Goal: Task Accomplishment & Management: Manage account settings

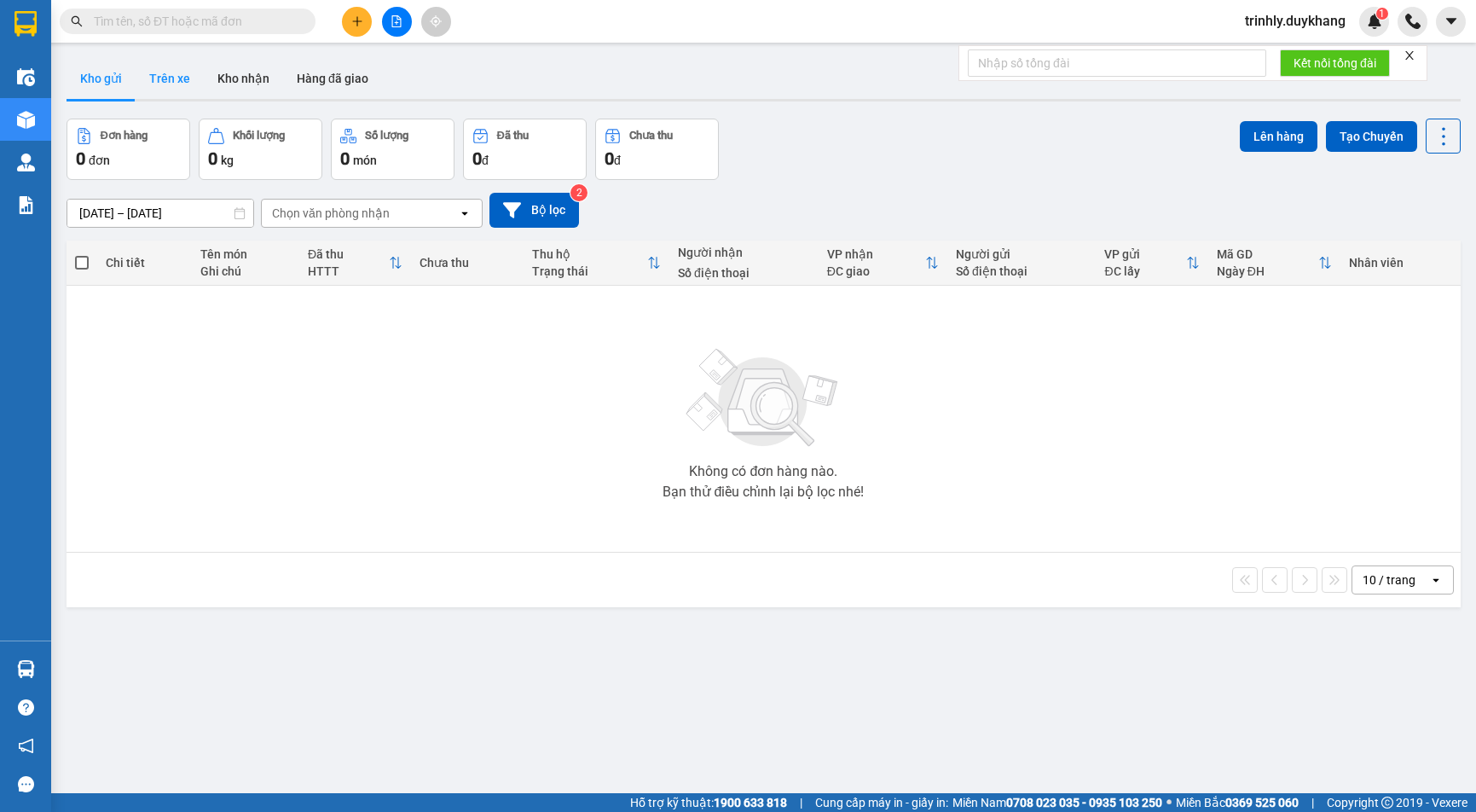
click at [161, 78] on button "Trên xe" at bounding box center [170, 78] width 68 height 41
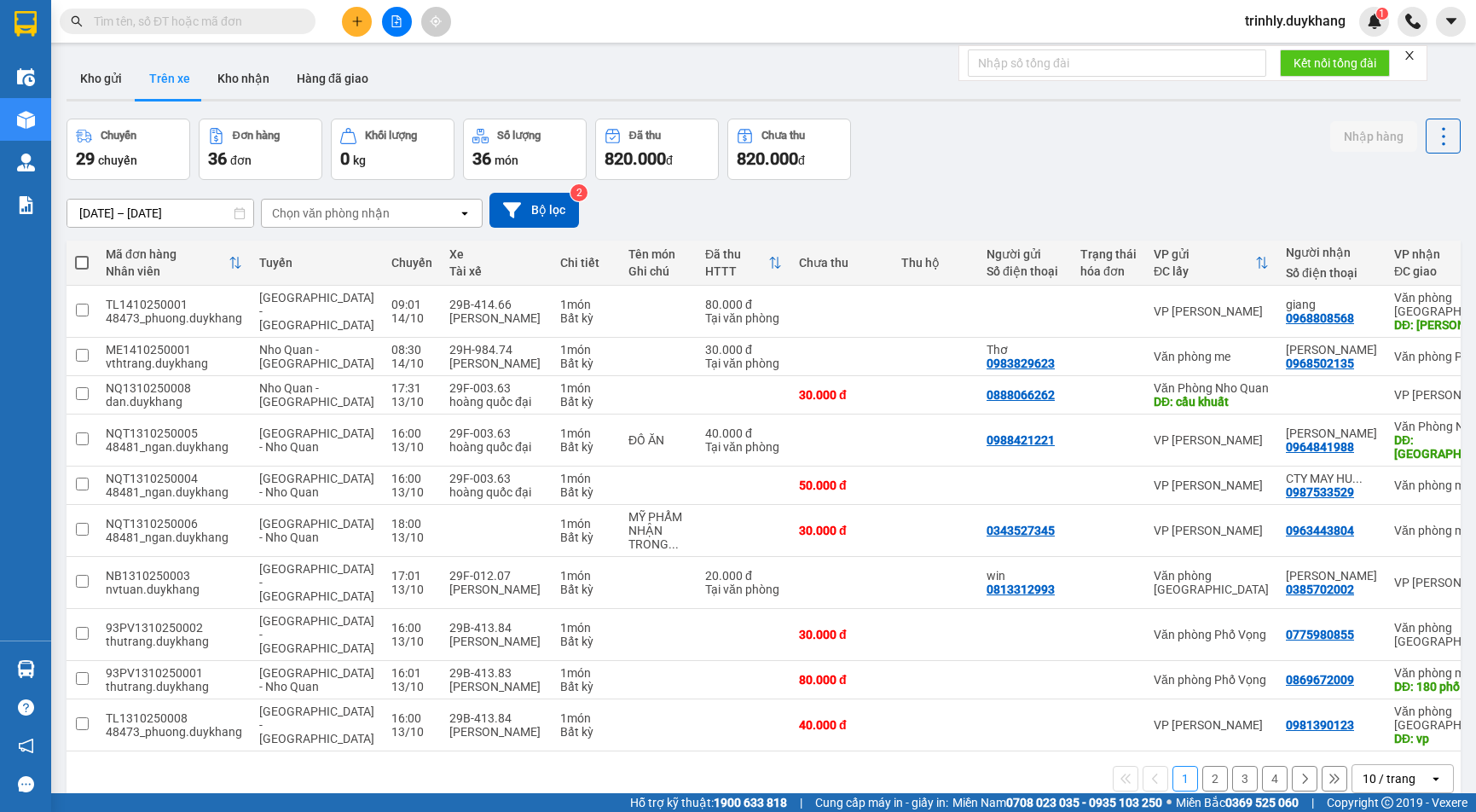
click at [390, 213] on div "Chọn văn phòng nhận" at bounding box center [359, 213] width 196 height 27
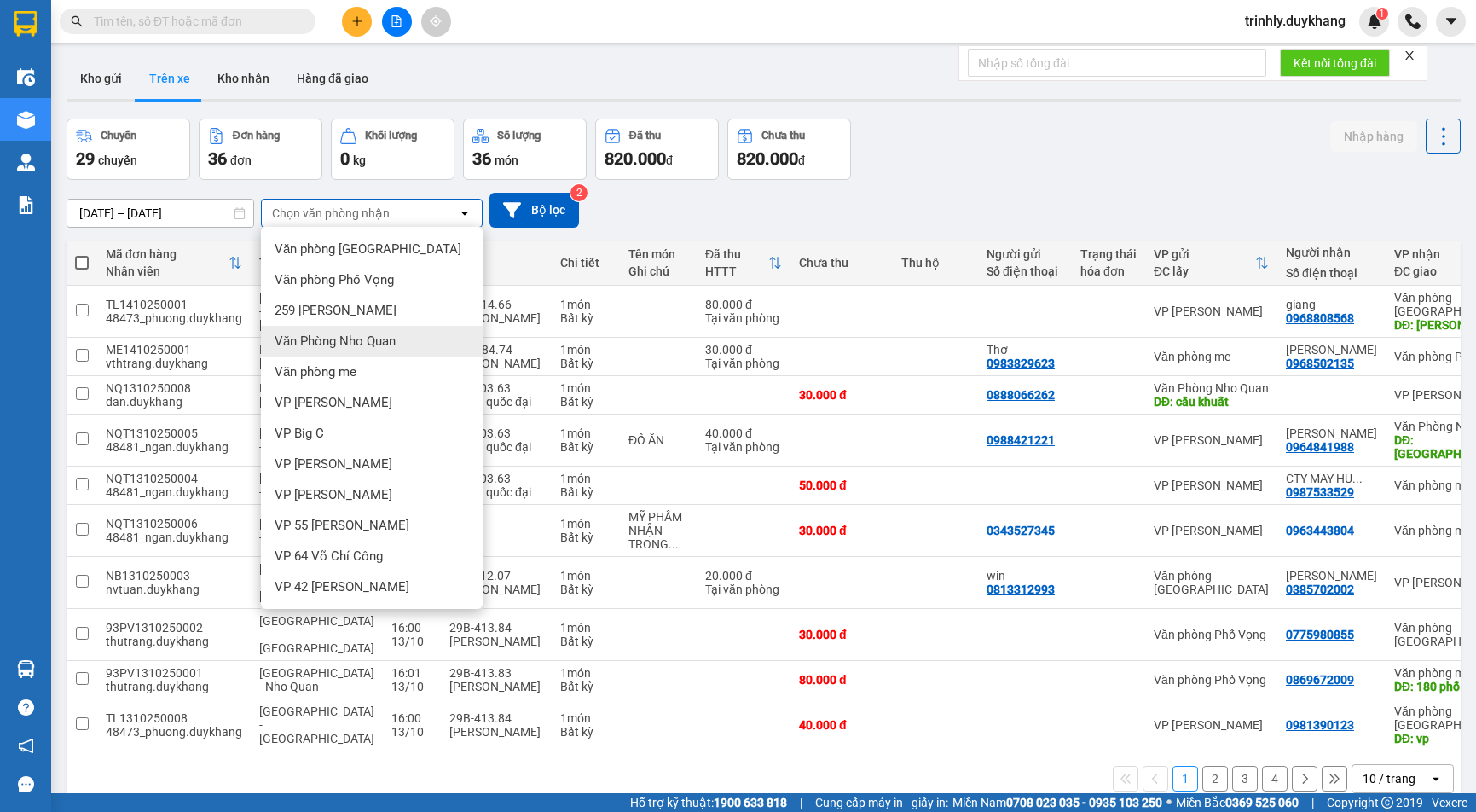
click at [358, 337] on span "Văn Phòng Nho Quan" at bounding box center [335, 340] width 121 height 17
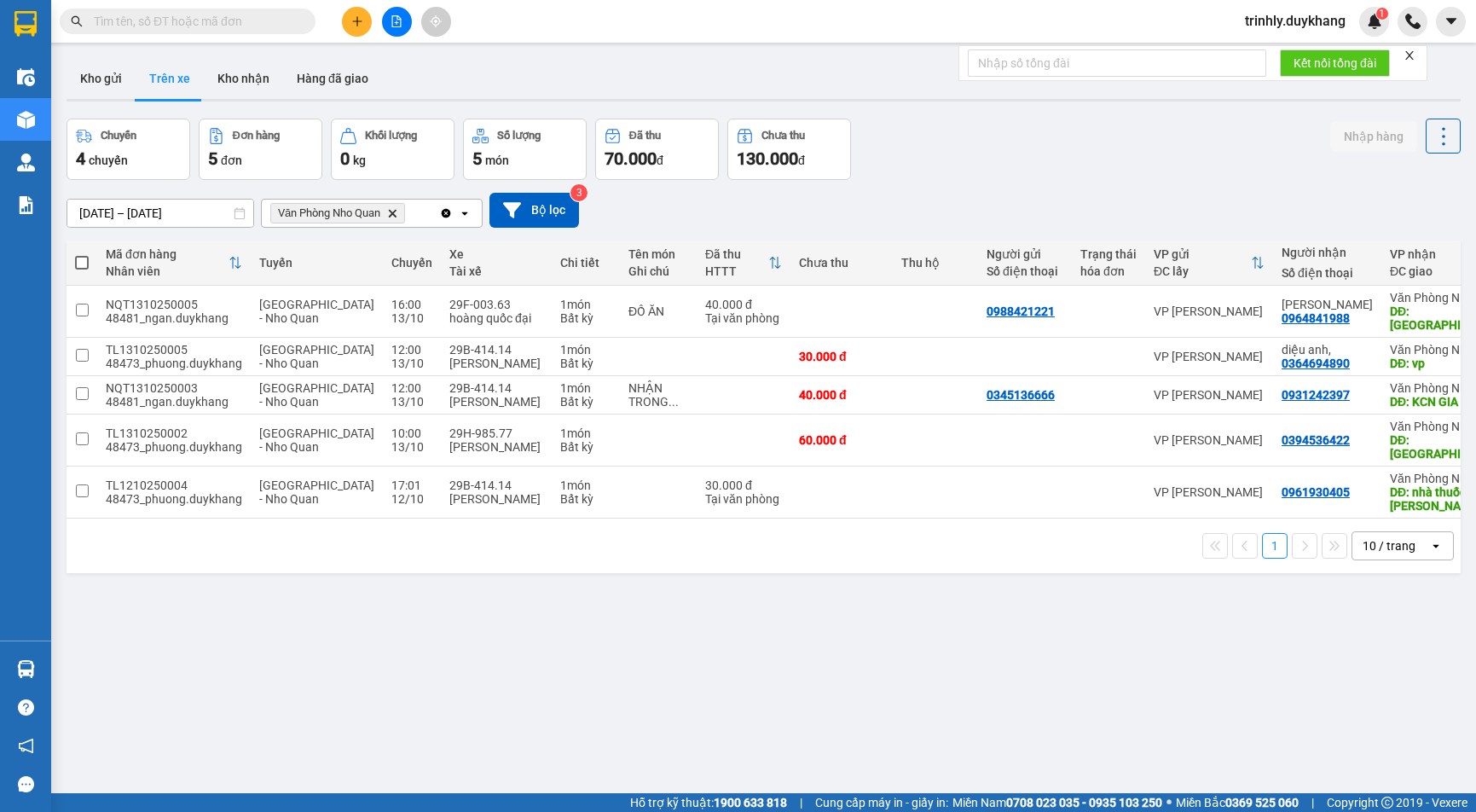
click at [147, 211] on input "12/10/2025 – 14/10/2025" at bounding box center [160, 213] width 186 height 27
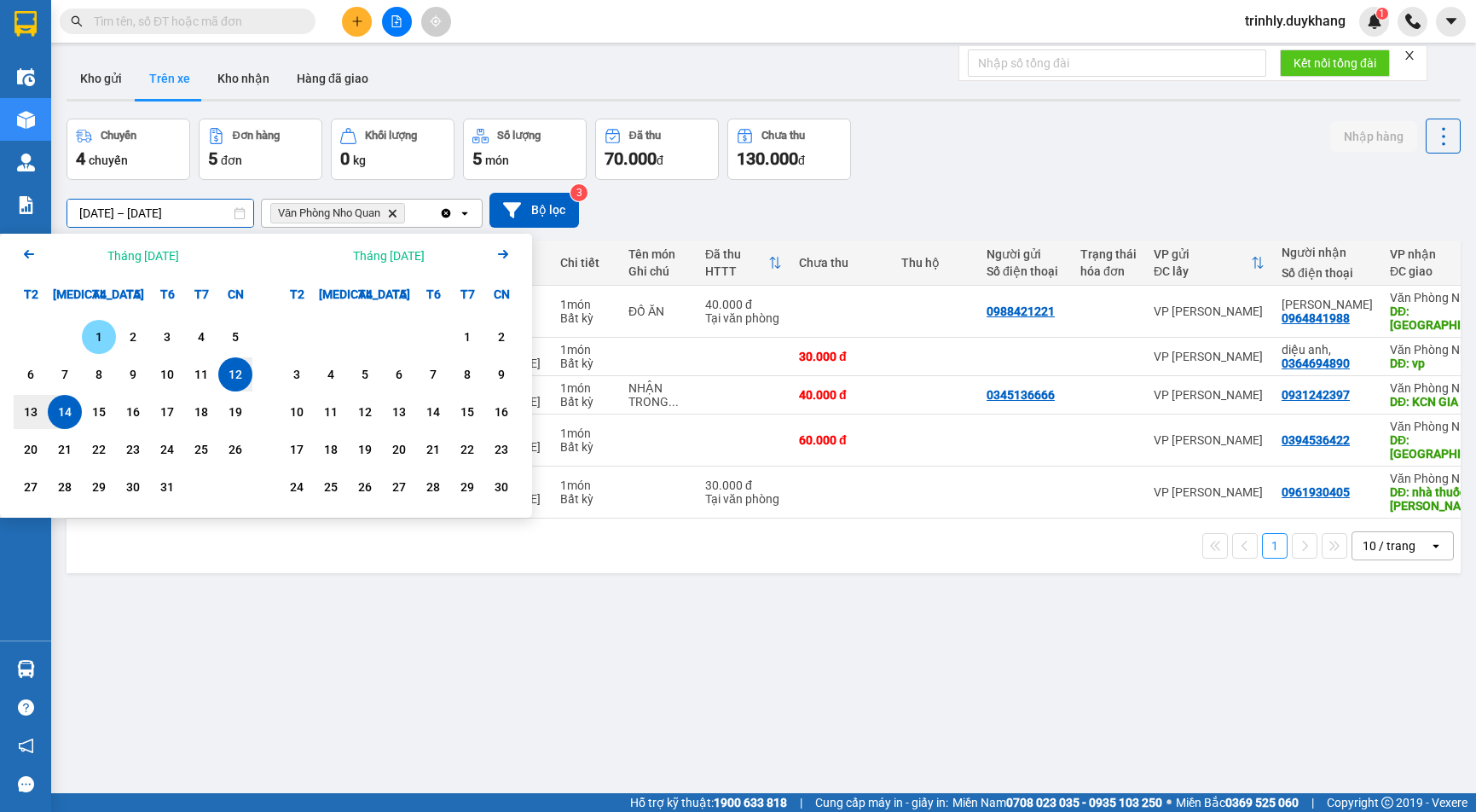
click at [92, 335] on div "1" at bounding box center [98, 336] width 23 height 20
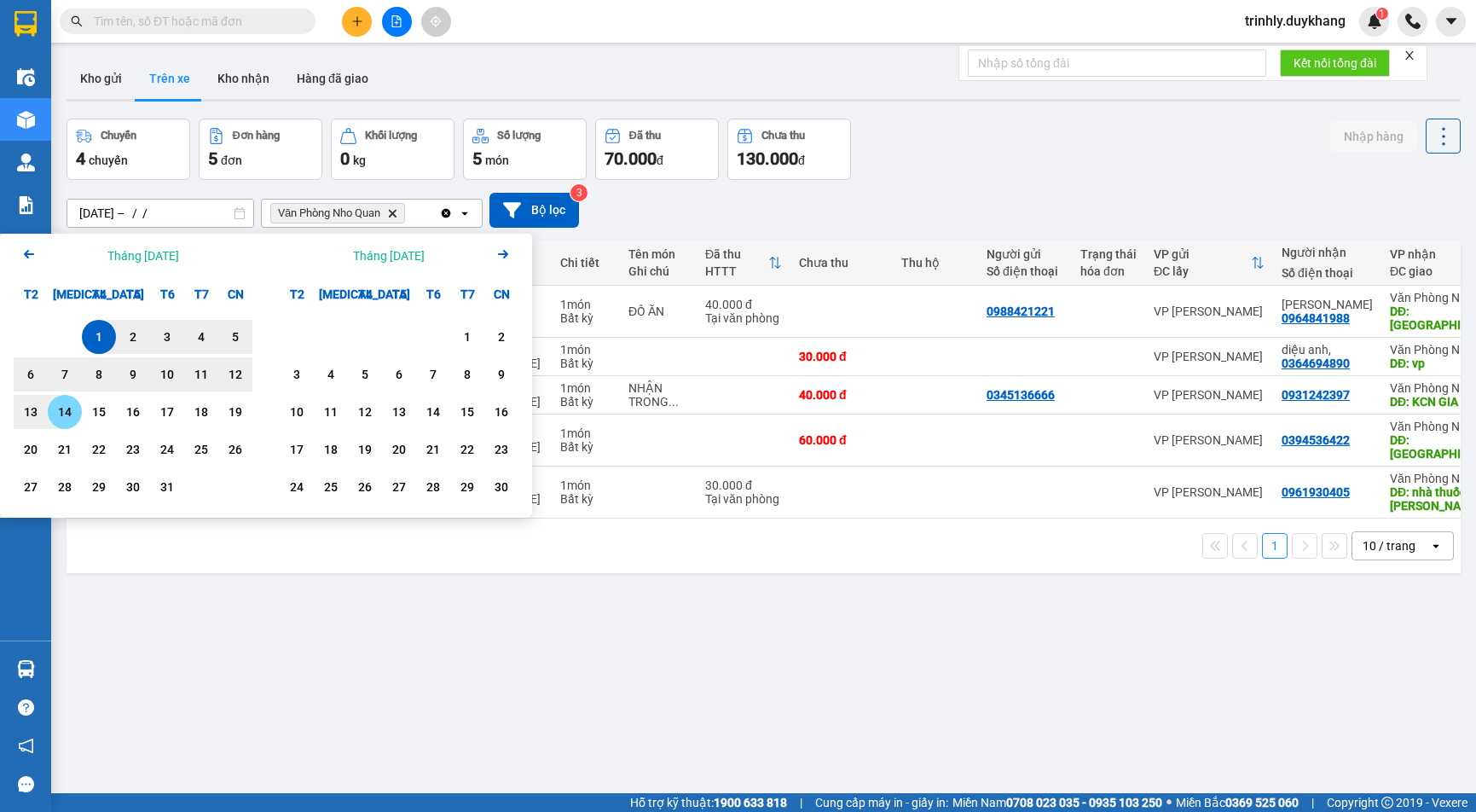
click at [63, 406] on div "14" at bounding box center [64, 411] width 23 height 20
type input "01/10/2025 – 14/10/2025"
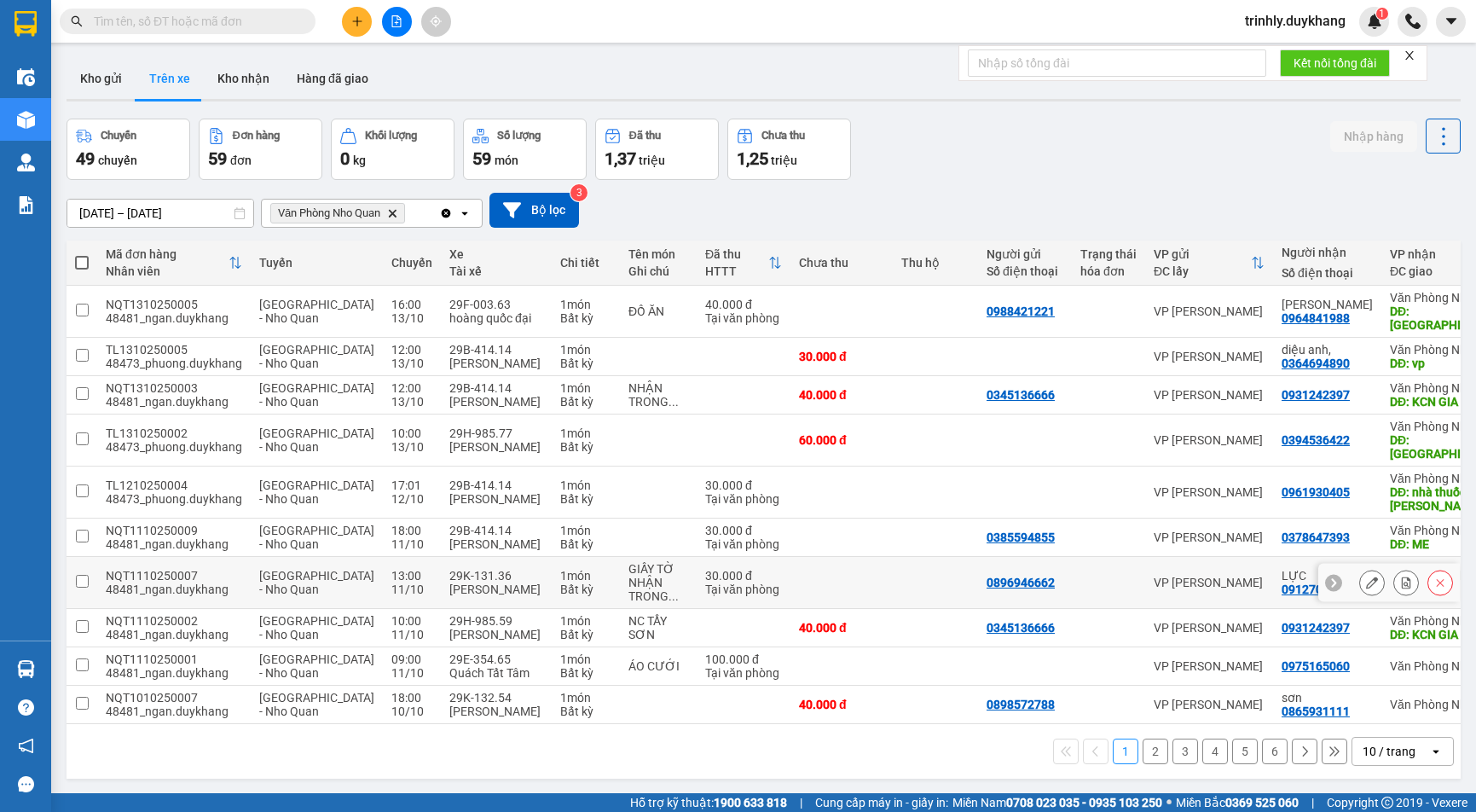
scroll to position [78, 0]
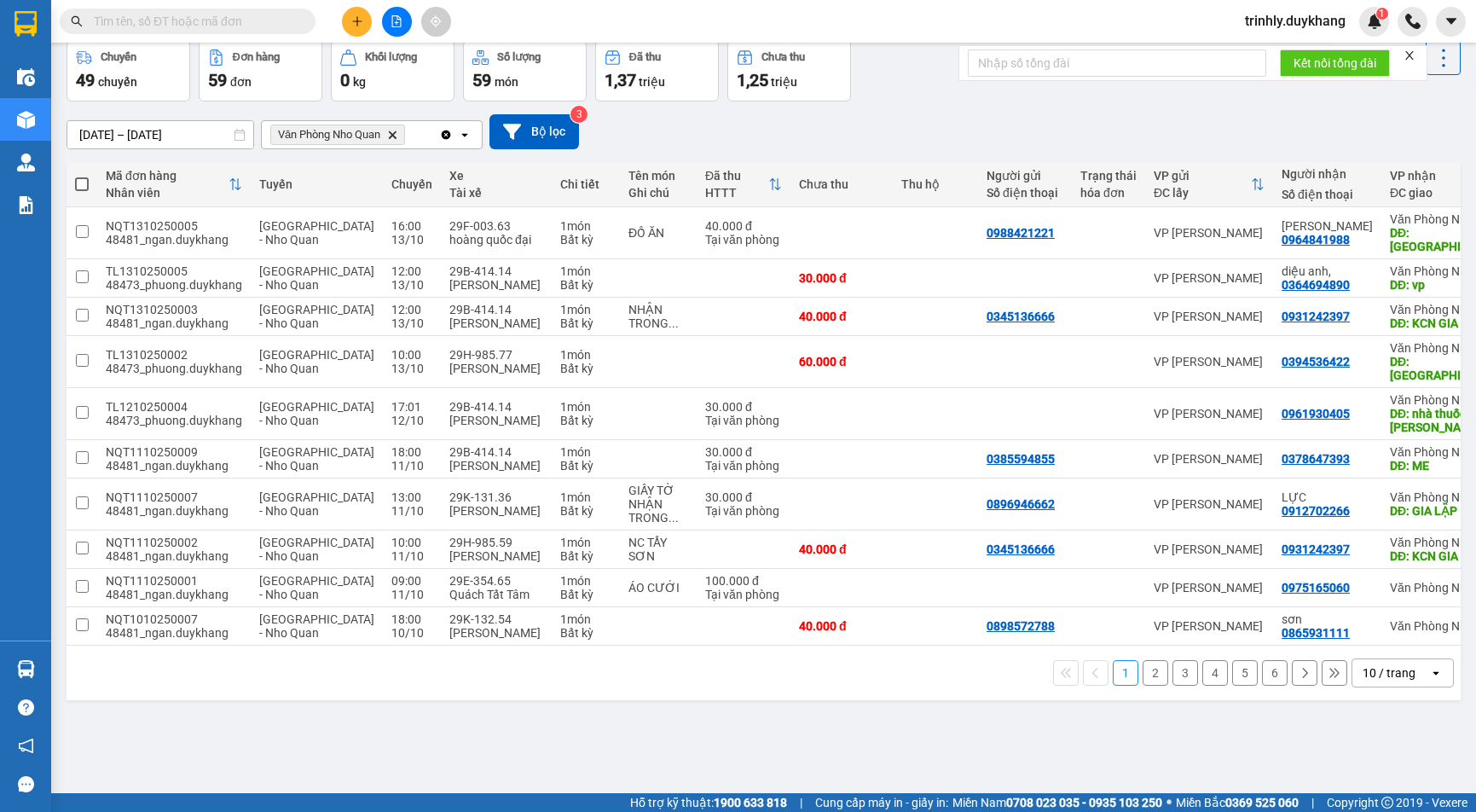
click at [1146, 685] on button "2" at bounding box center [1155, 673] width 25 height 25
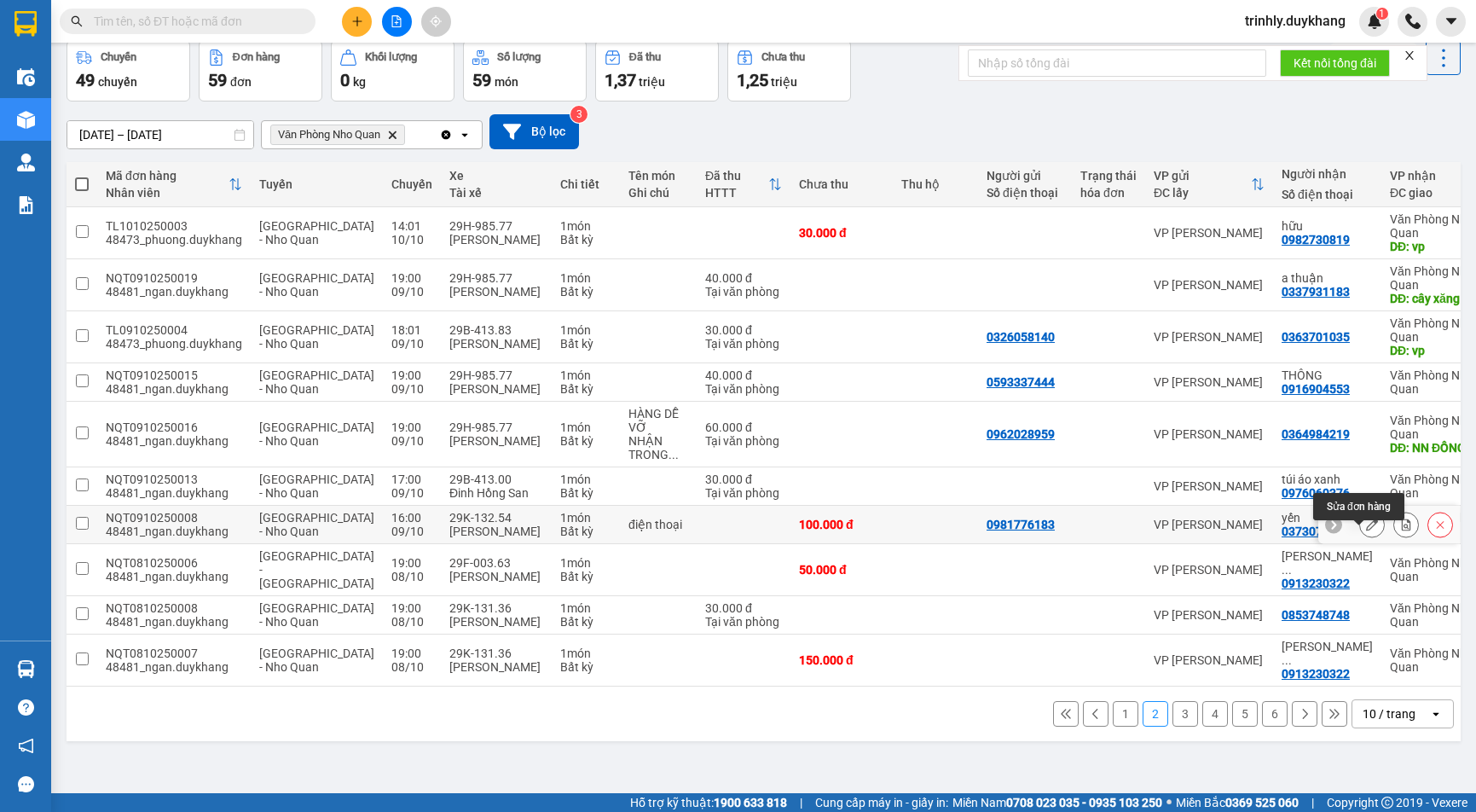
click at [1366, 530] on icon at bounding box center [1372, 524] width 12 height 12
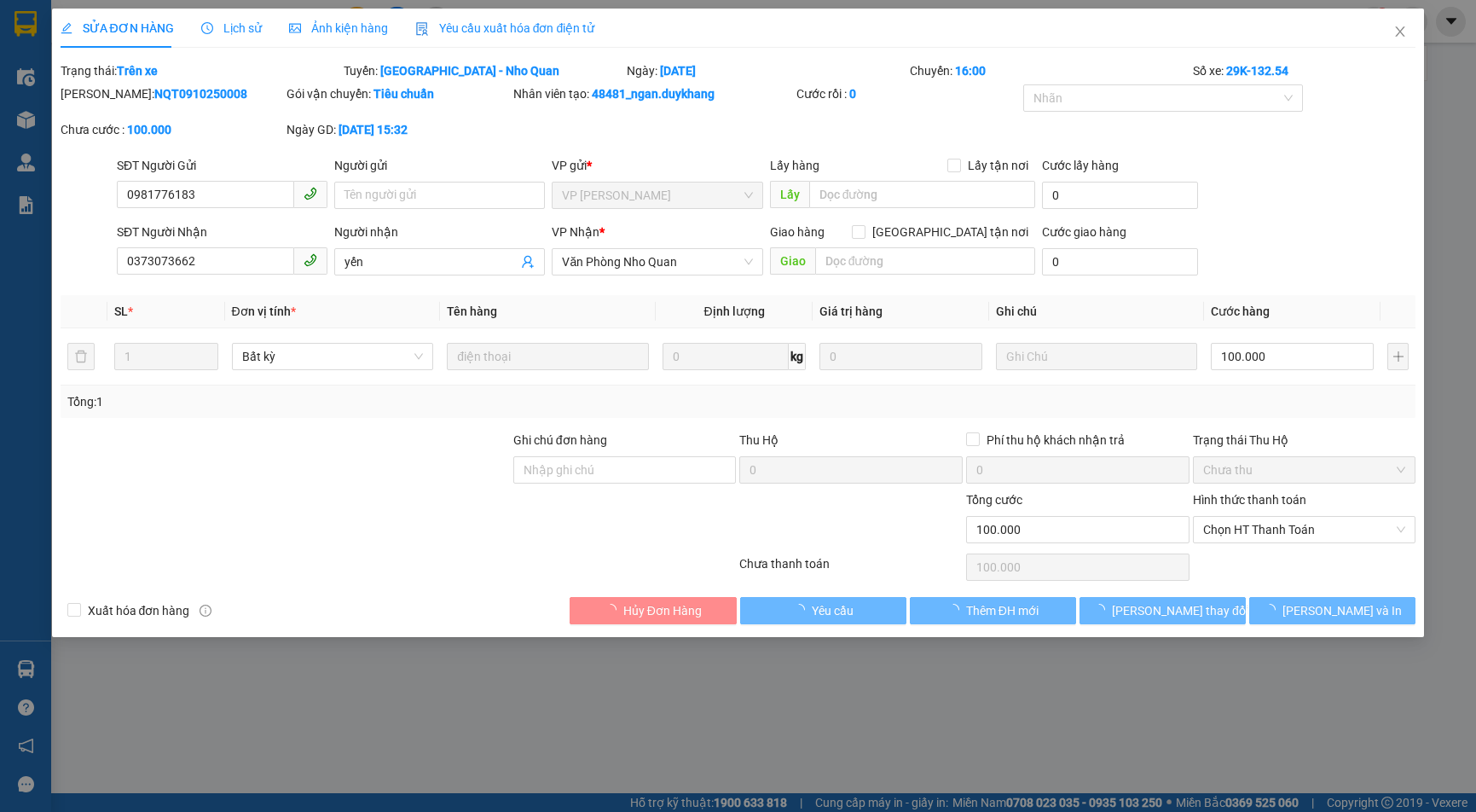
type input "0981776183"
type input "0373073662"
type input "yến"
type input "0"
type input "100.000"
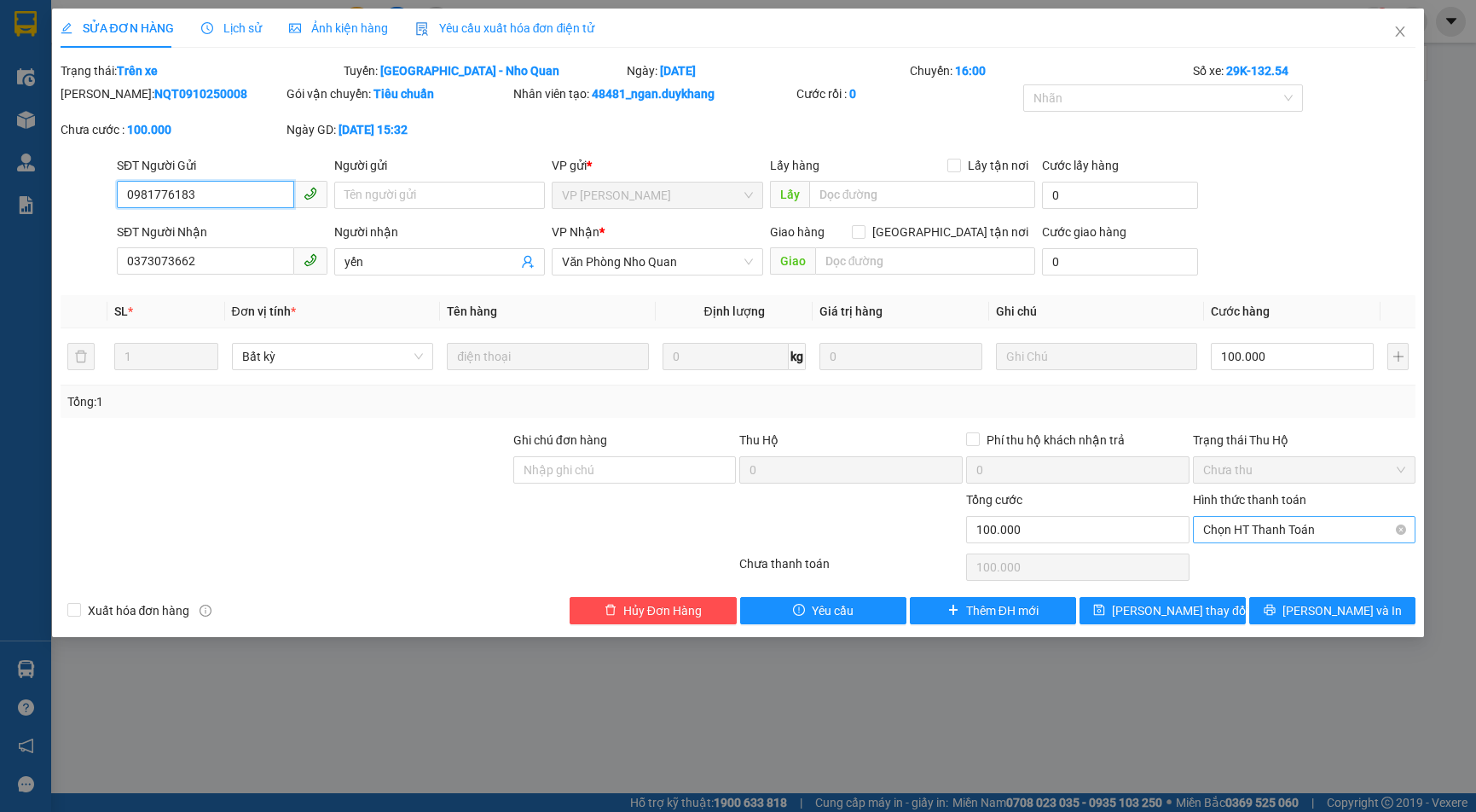
click at [1311, 524] on span "Chọn HT Thanh Toán" at bounding box center [1304, 529] width 203 height 25
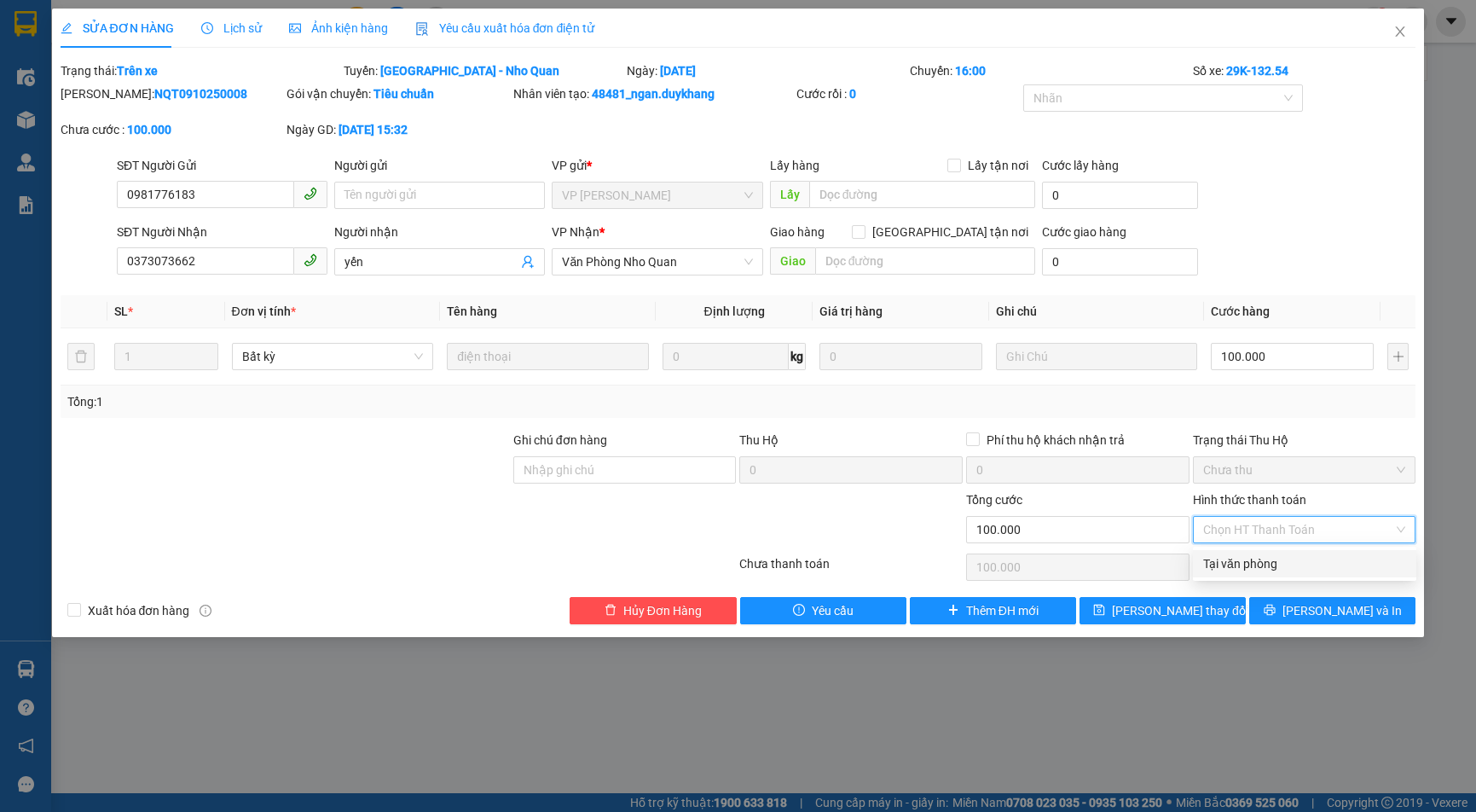
click at [1267, 569] on div "Tại văn phòng" at bounding box center [1304, 562] width 203 height 19
type input "0"
click at [1396, 31] on icon "close" at bounding box center [1400, 31] width 14 height 14
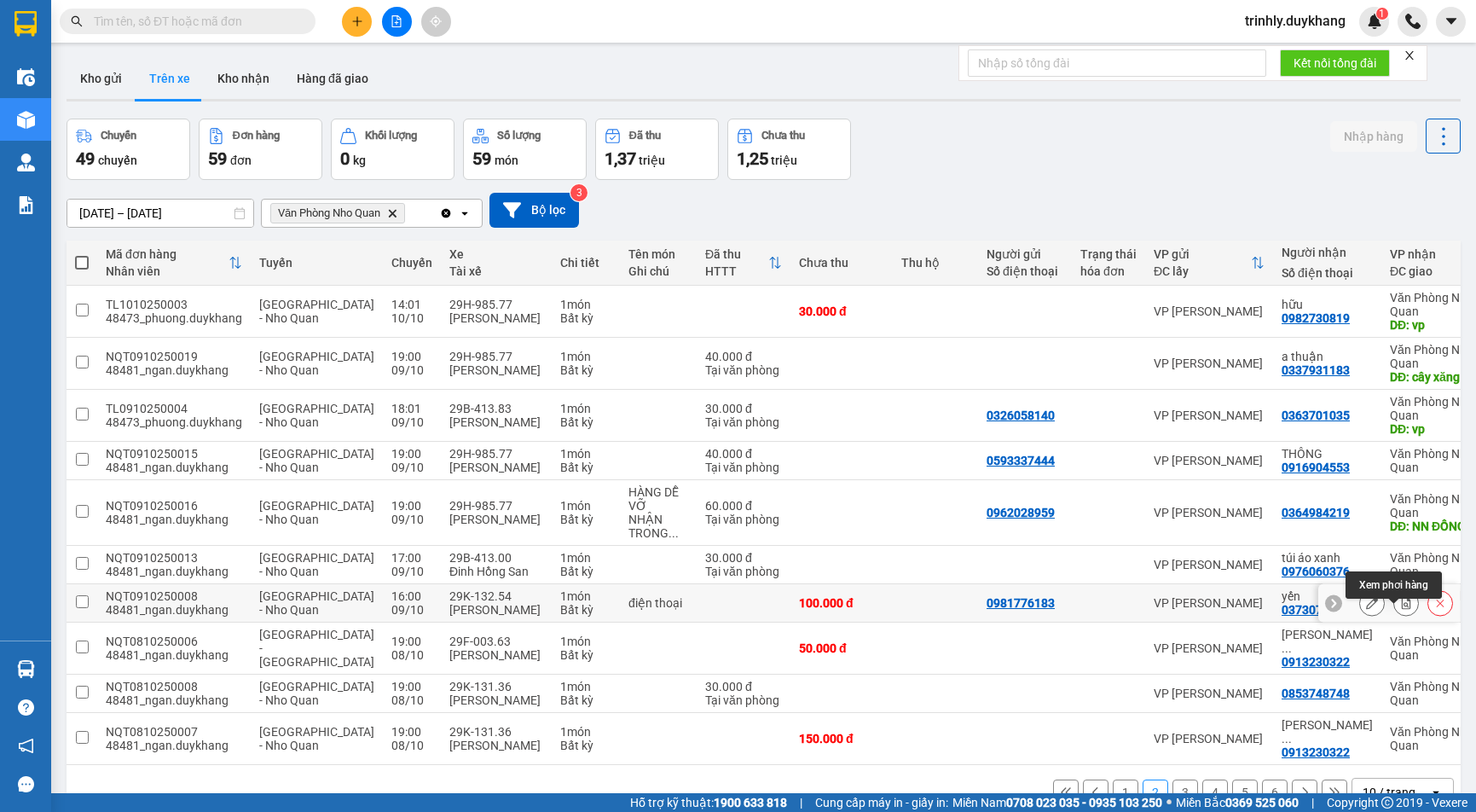
click at [1402, 608] on icon at bounding box center [1407, 602] width 10 height 12
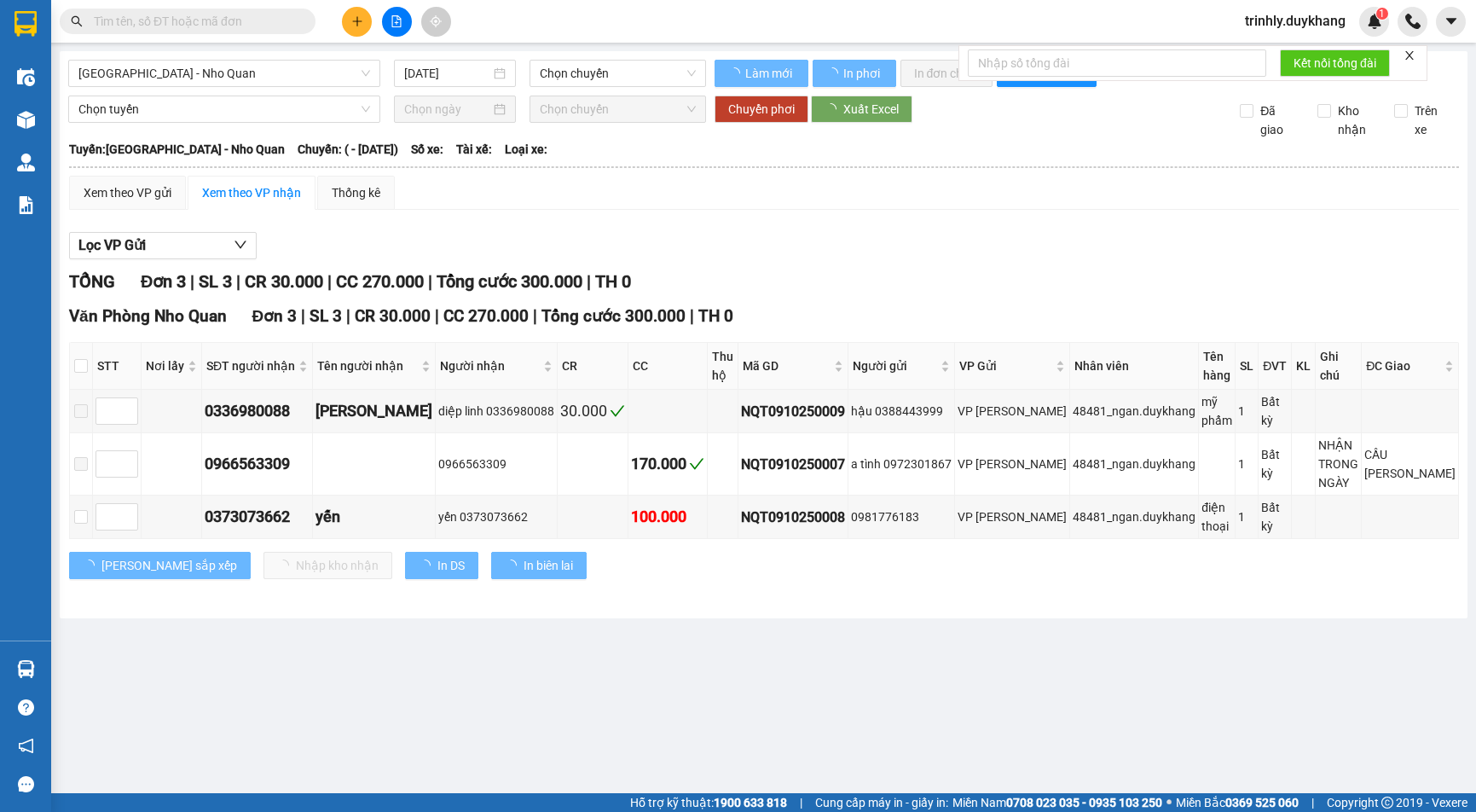
type input "09/10/2025"
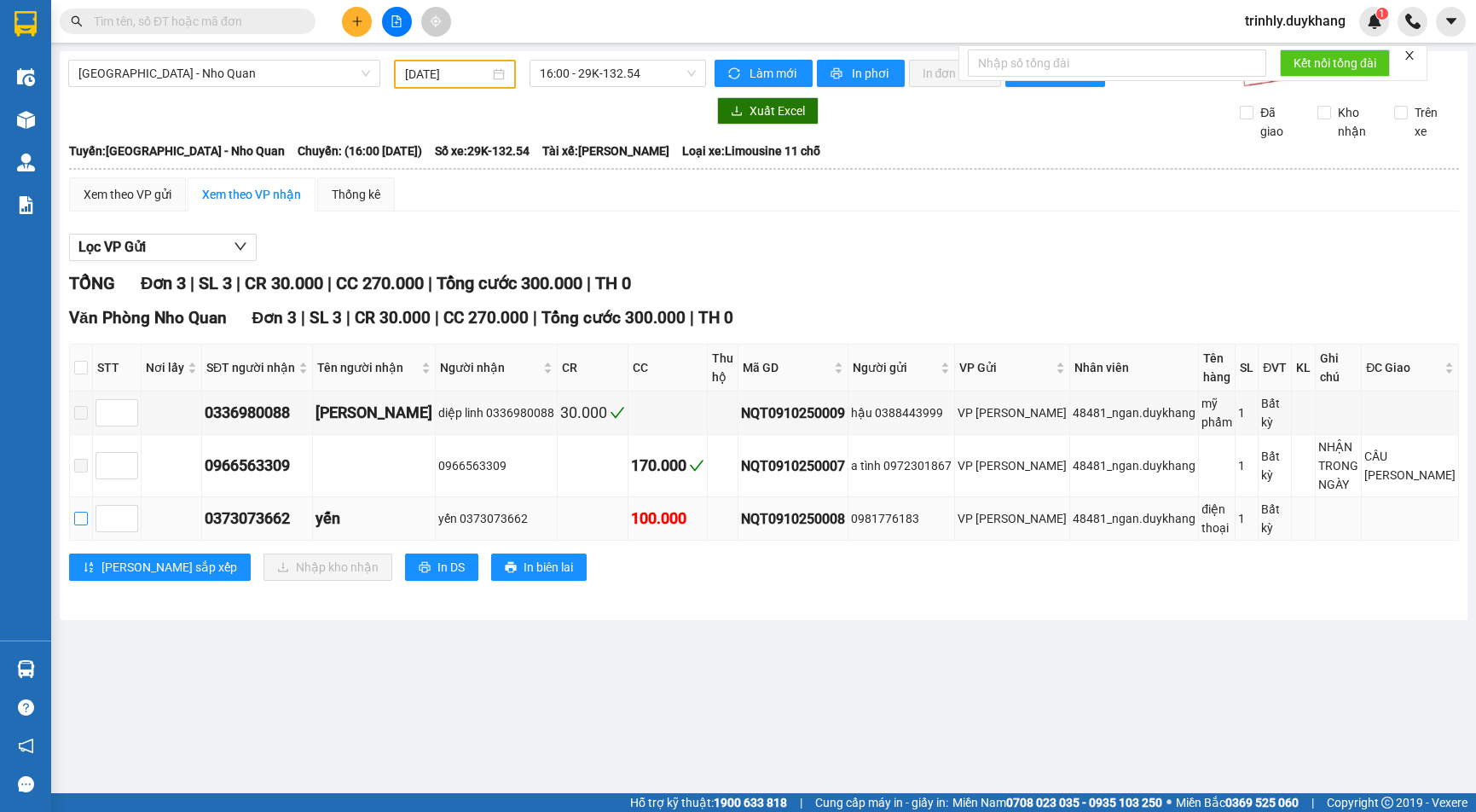
click at [87, 513] on input "checkbox" at bounding box center [81, 519] width 14 height 14
checkbox input "true"
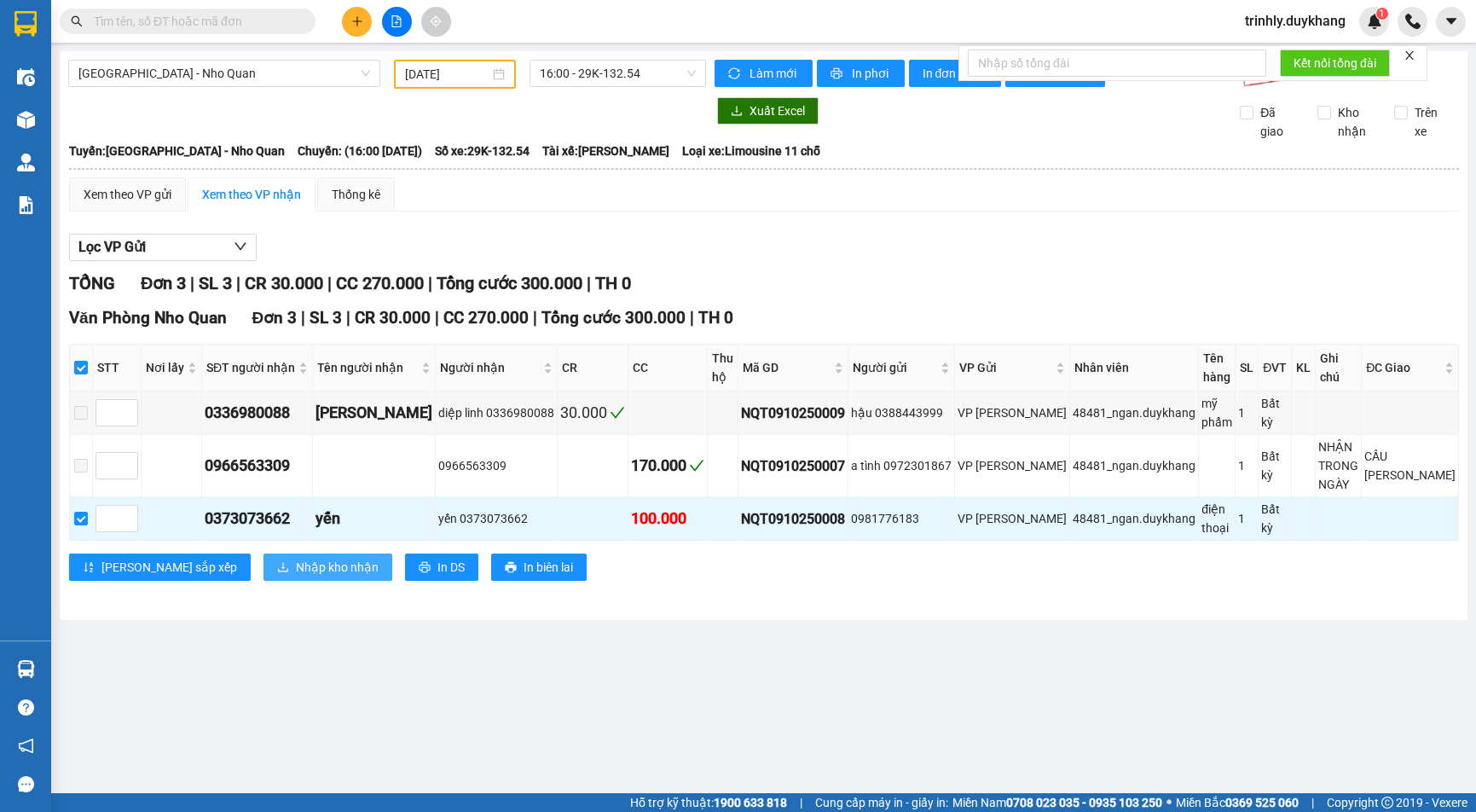
click at [295, 569] on span "Nhập kho nhận" at bounding box center [336, 566] width 83 height 19
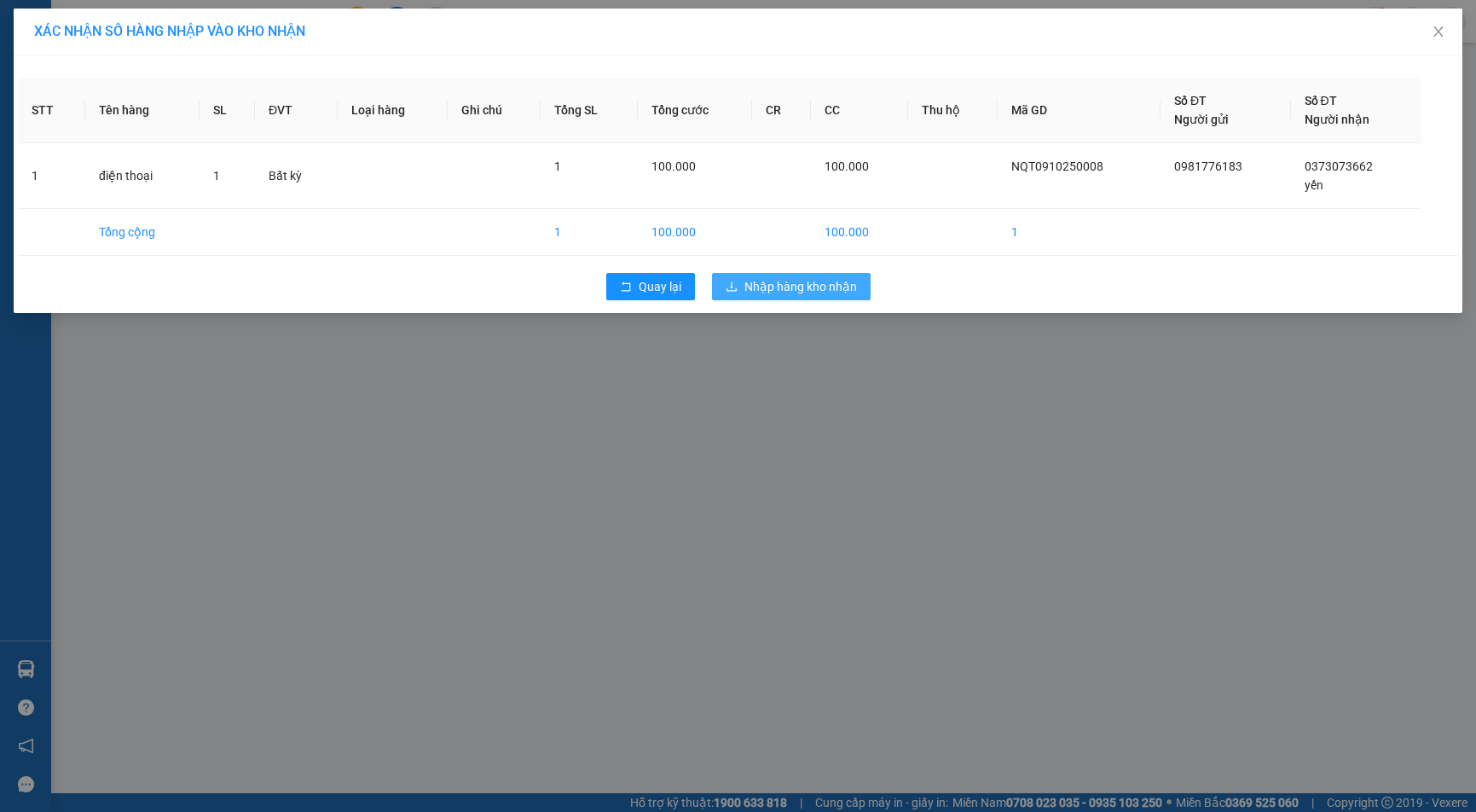
click at [810, 293] on span "Nhập hàng kho nhận" at bounding box center [799, 286] width 112 height 19
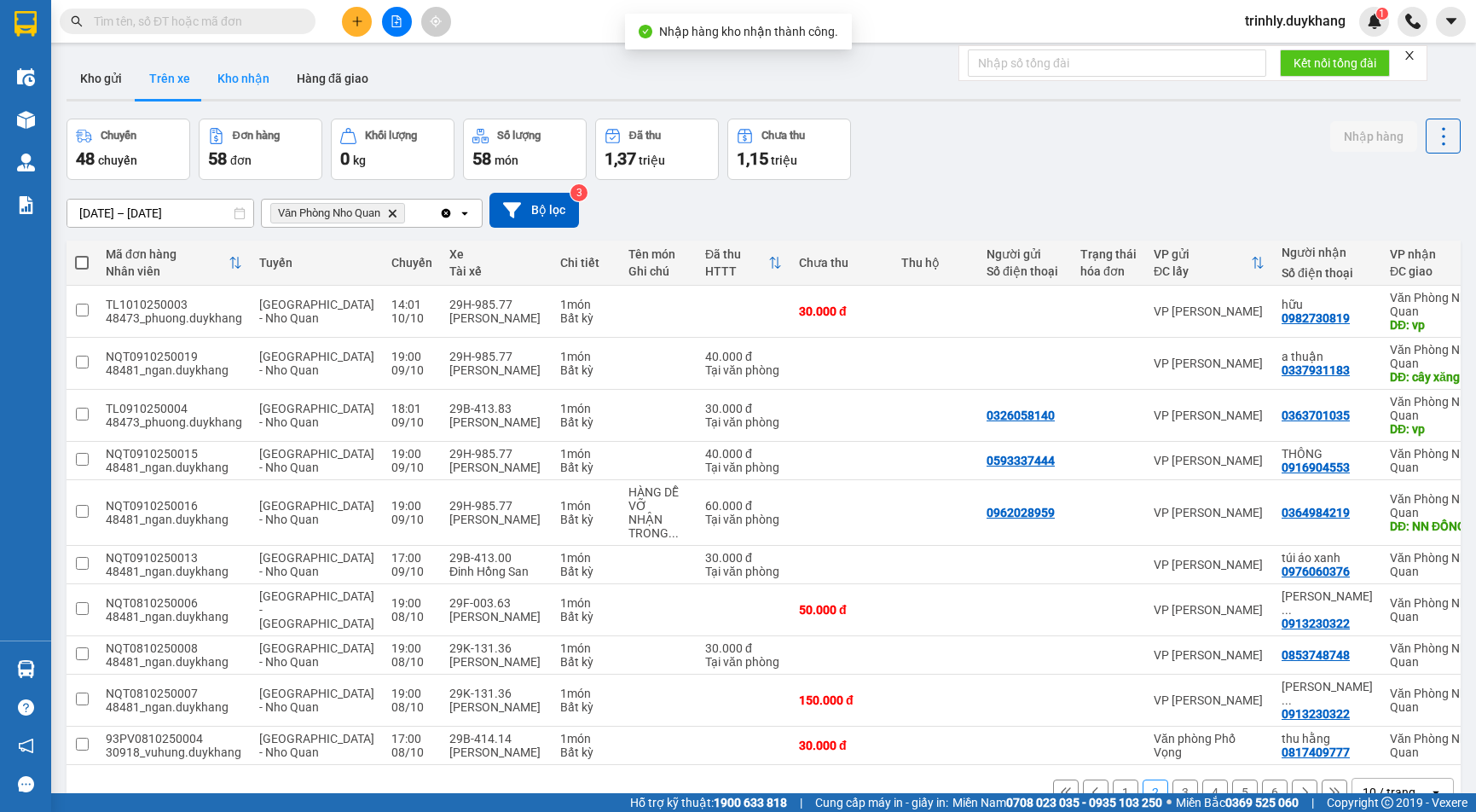
click at [247, 83] on button "Kho nhận" at bounding box center [243, 78] width 79 height 41
type input "05/10/2025 – 14/10/2025"
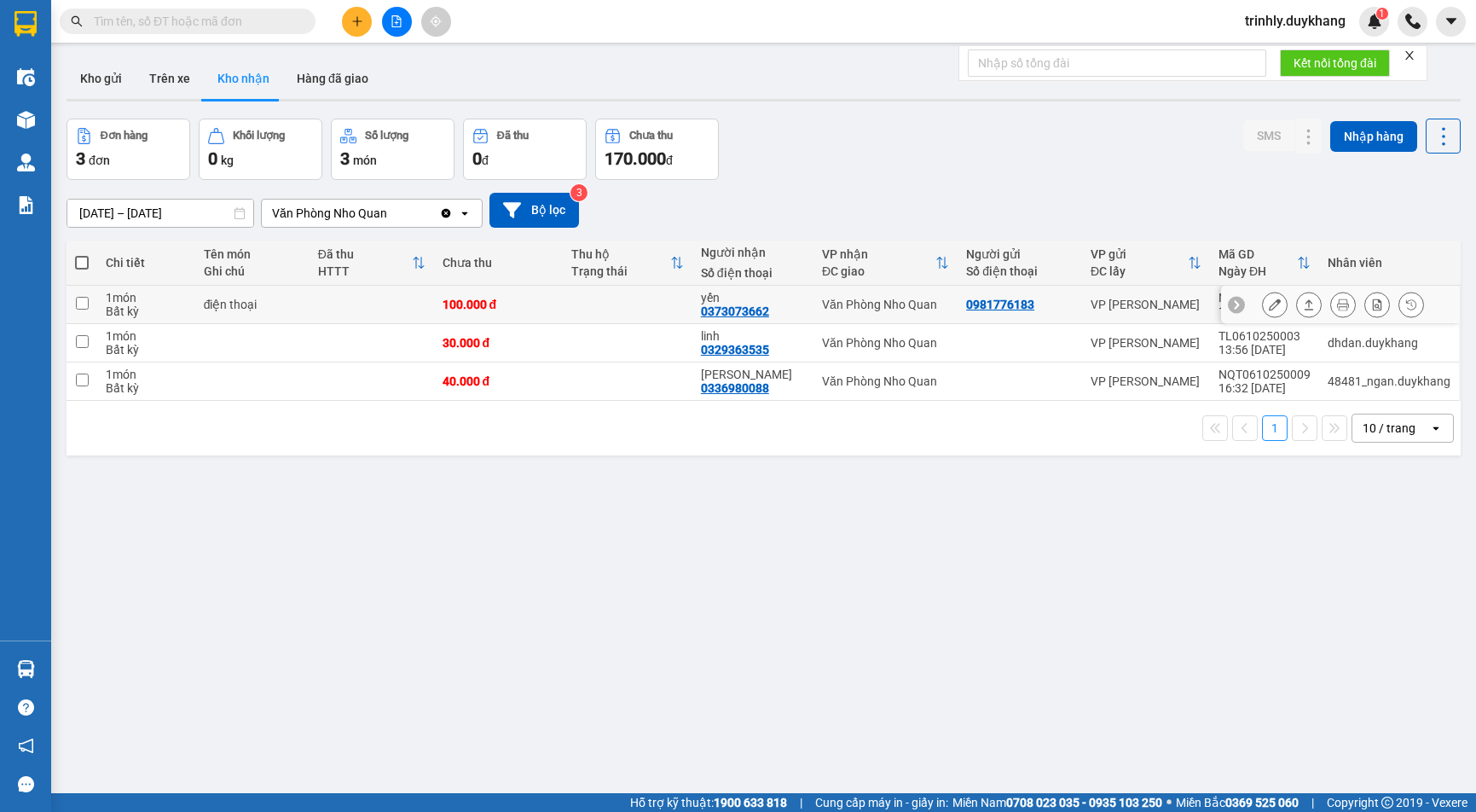
click at [82, 294] on td at bounding box center [81, 304] width 30 height 38
checkbox input "true"
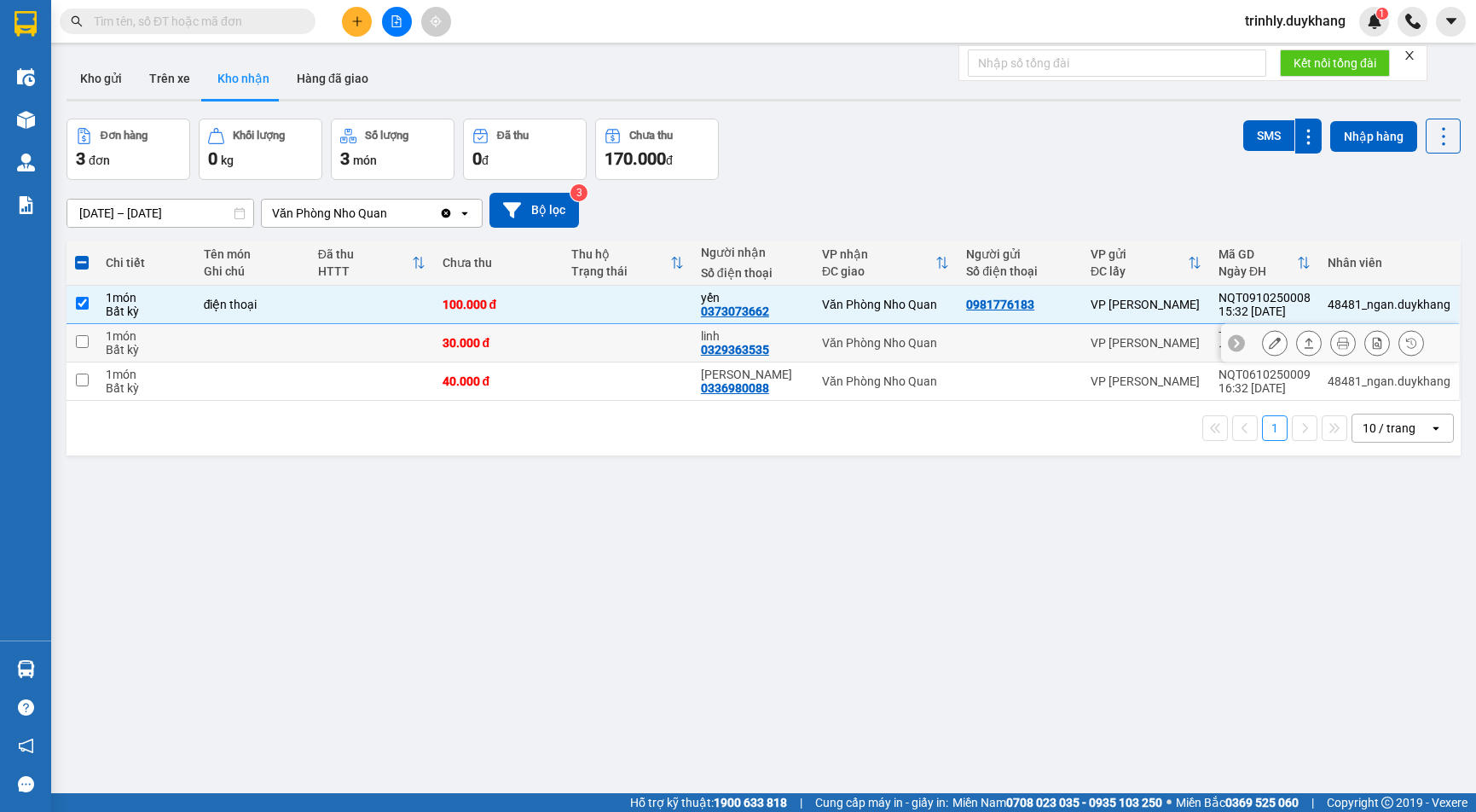
click at [73, 335] on td at bounding box center [81, 342] width 30 height 38
checkbox input "true"
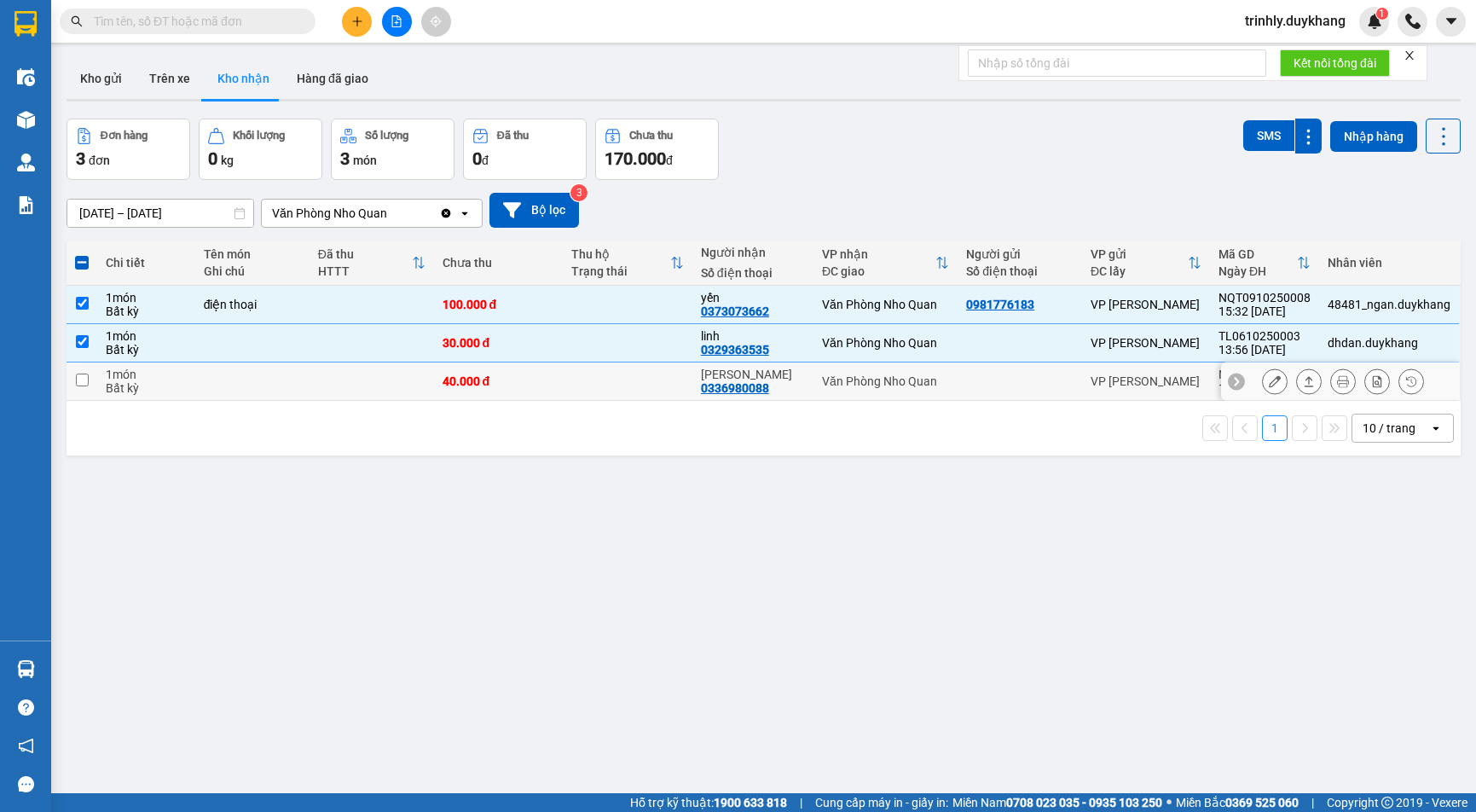
click at [80, 379] on input "checkbox" at bounding box center [82, 379] width 13 height 13
checkbox input "true"
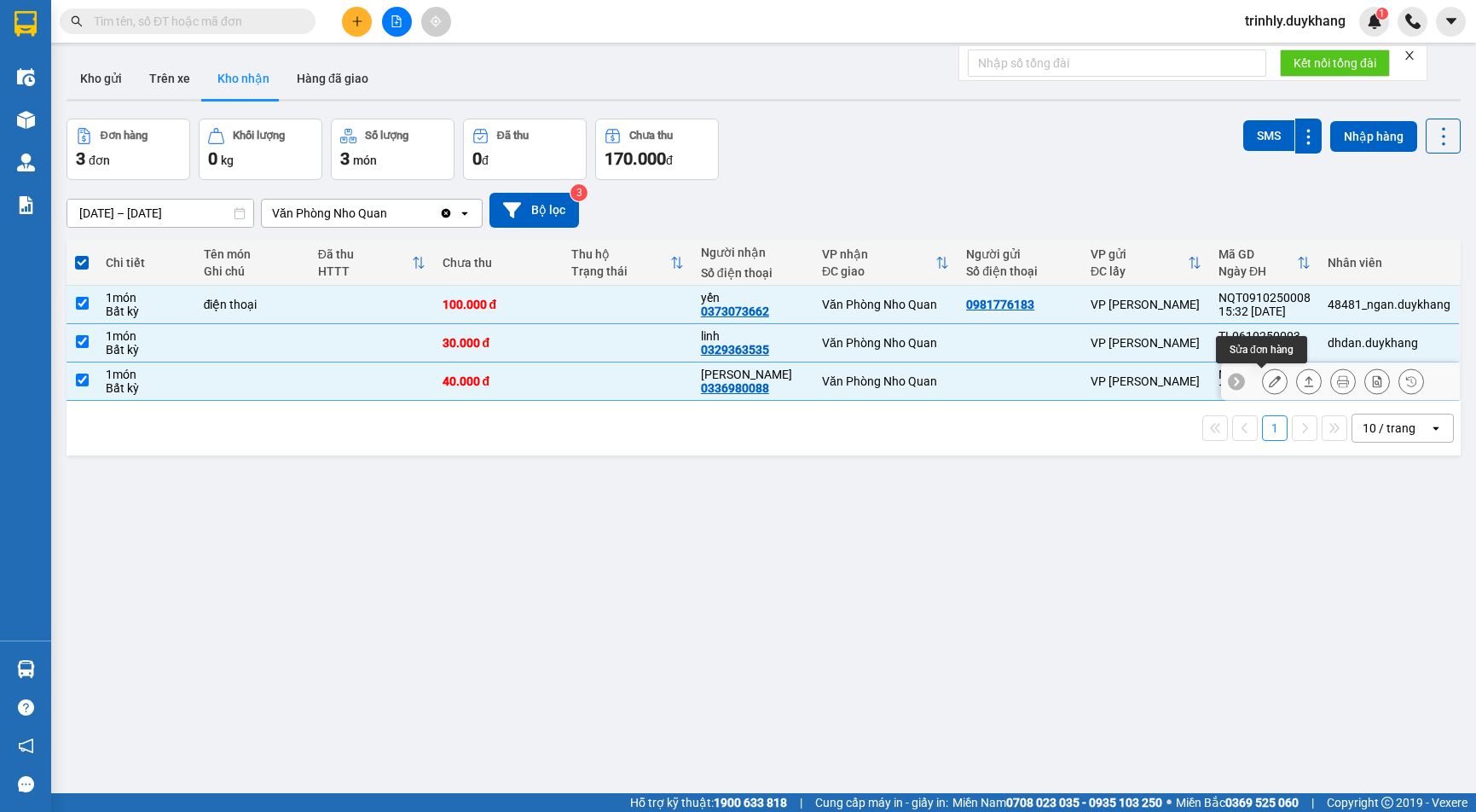
click at [1268, 385] on icon at bounding box center [1274, 381] width 12 height 12
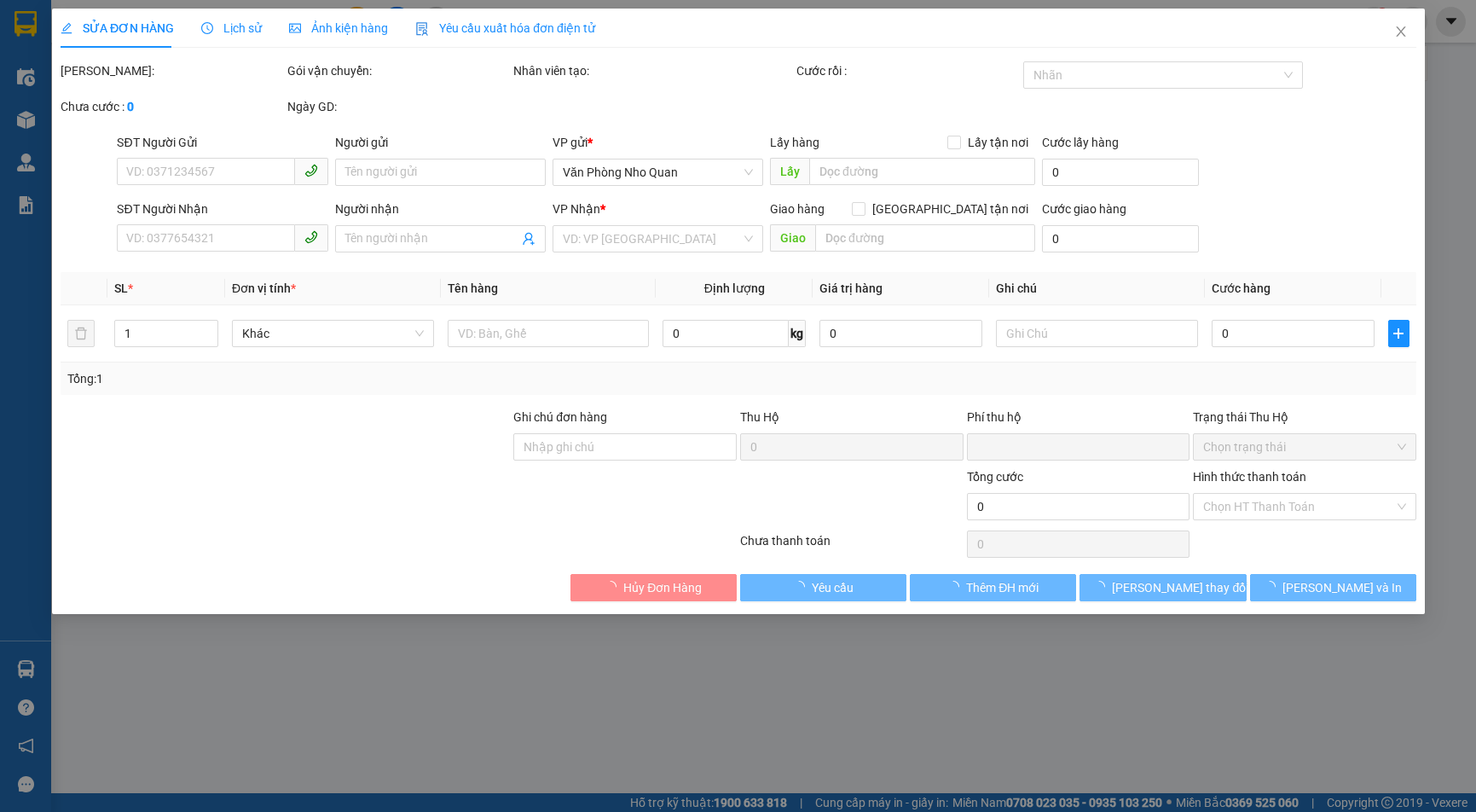
type input "0336980088"
type input "diệp linh"
type input "0"
type input "40.000"
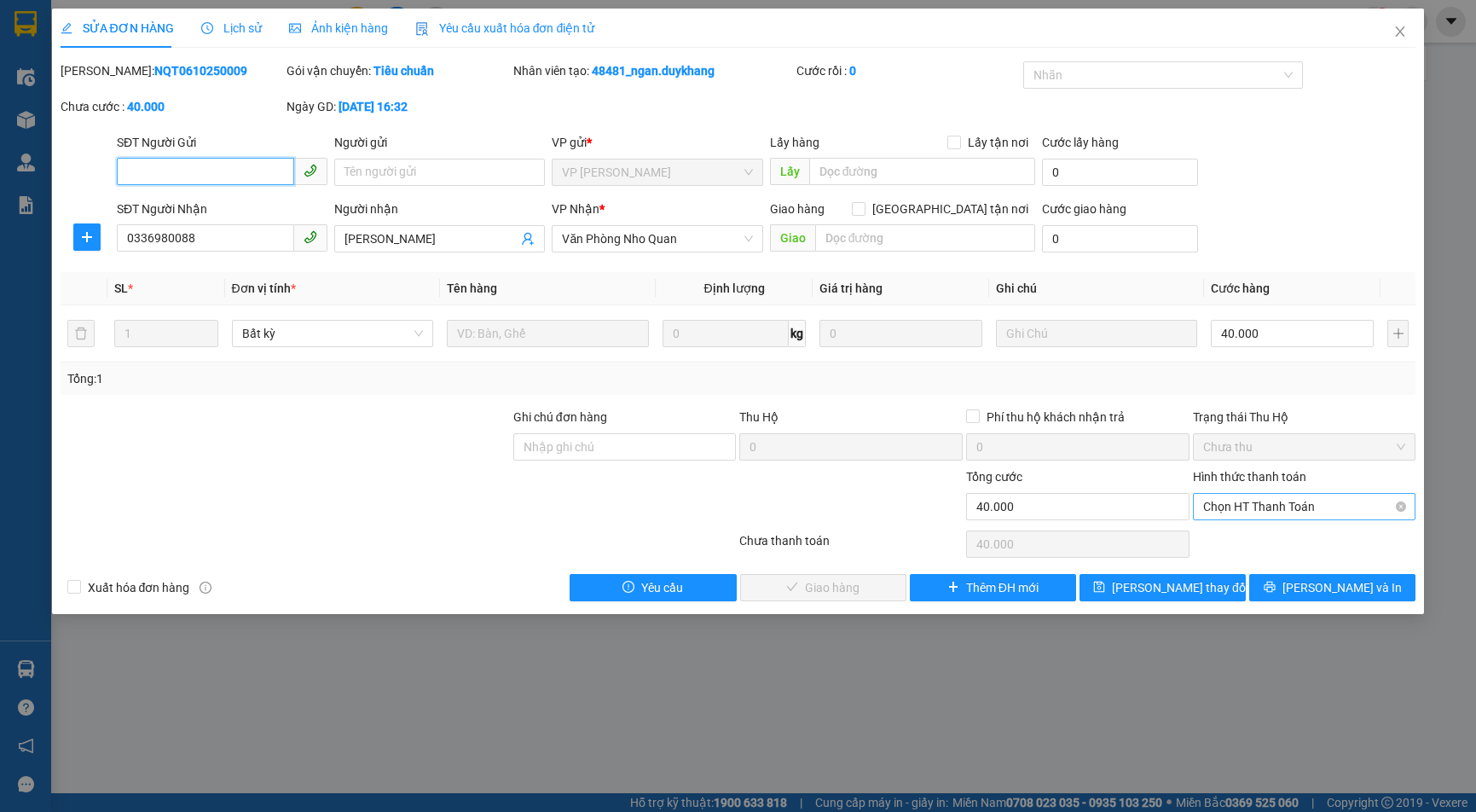
click at [1229, 500] on span "Chọn HT Thanh Toán" at bounding box center [1304, 506] width 203 height 25
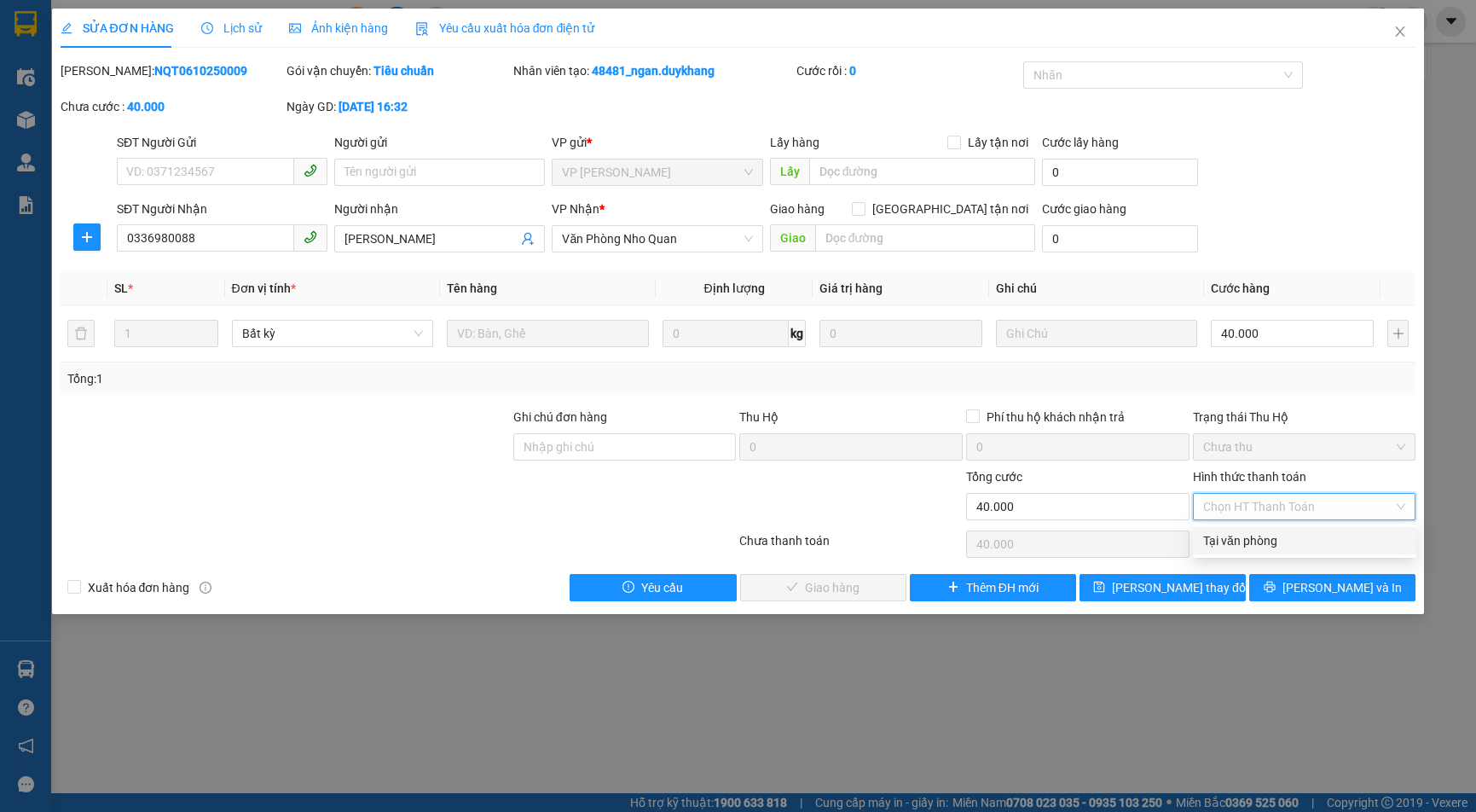
click at [1224, 535] on div "Tại văn phòng" at bounding box center [1304, 540] width 203 height 19
type input "0"
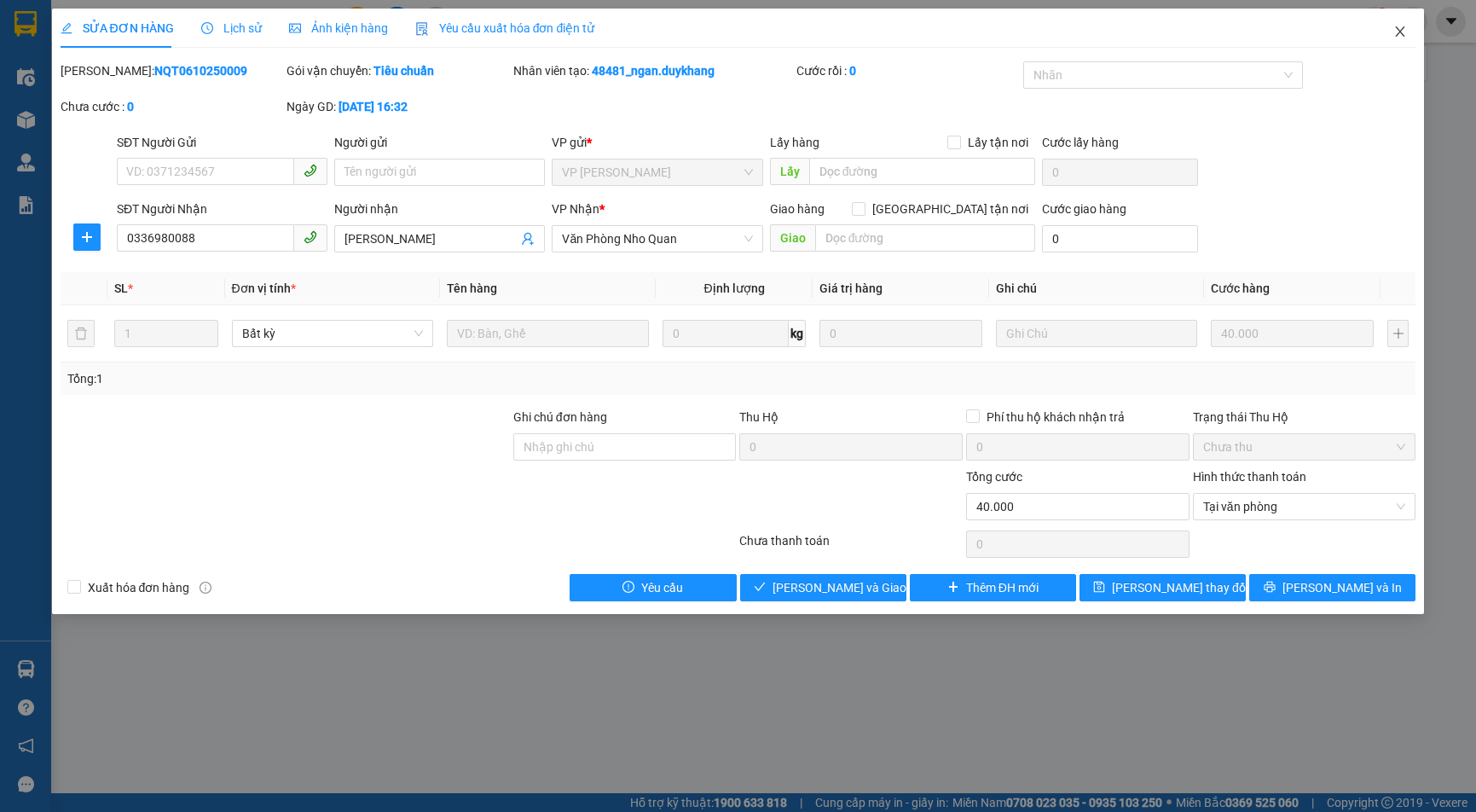
click at [1412, 31] on span "Close" at bounding box center [1399, 32] width 48 height 48
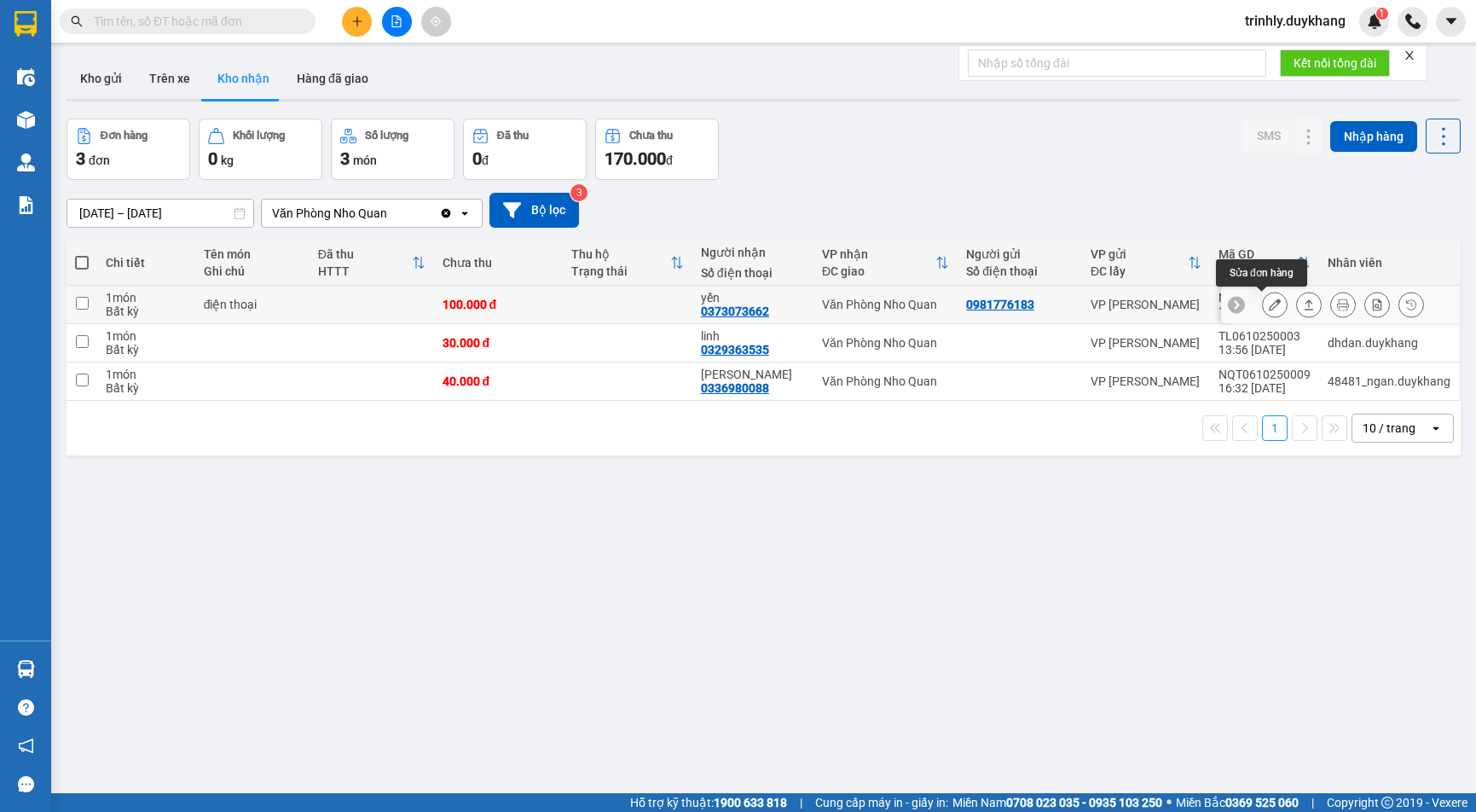
click at [1268, 307] on icon at bounding box center [1274, 304] width 12 height 12
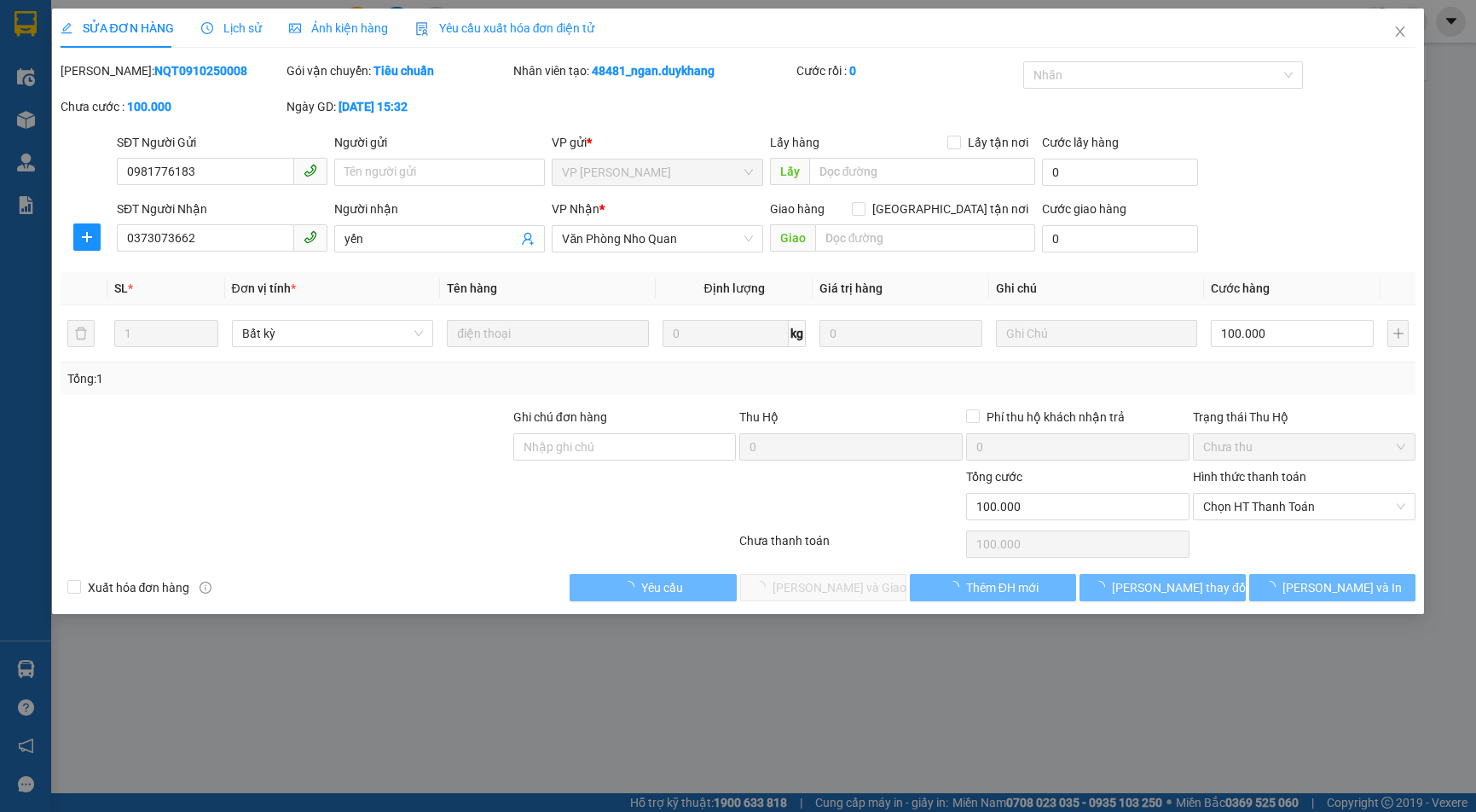
type input "0981776183"
type input "0373073662"
type input "yến"
type input "0"
type input "100.000"
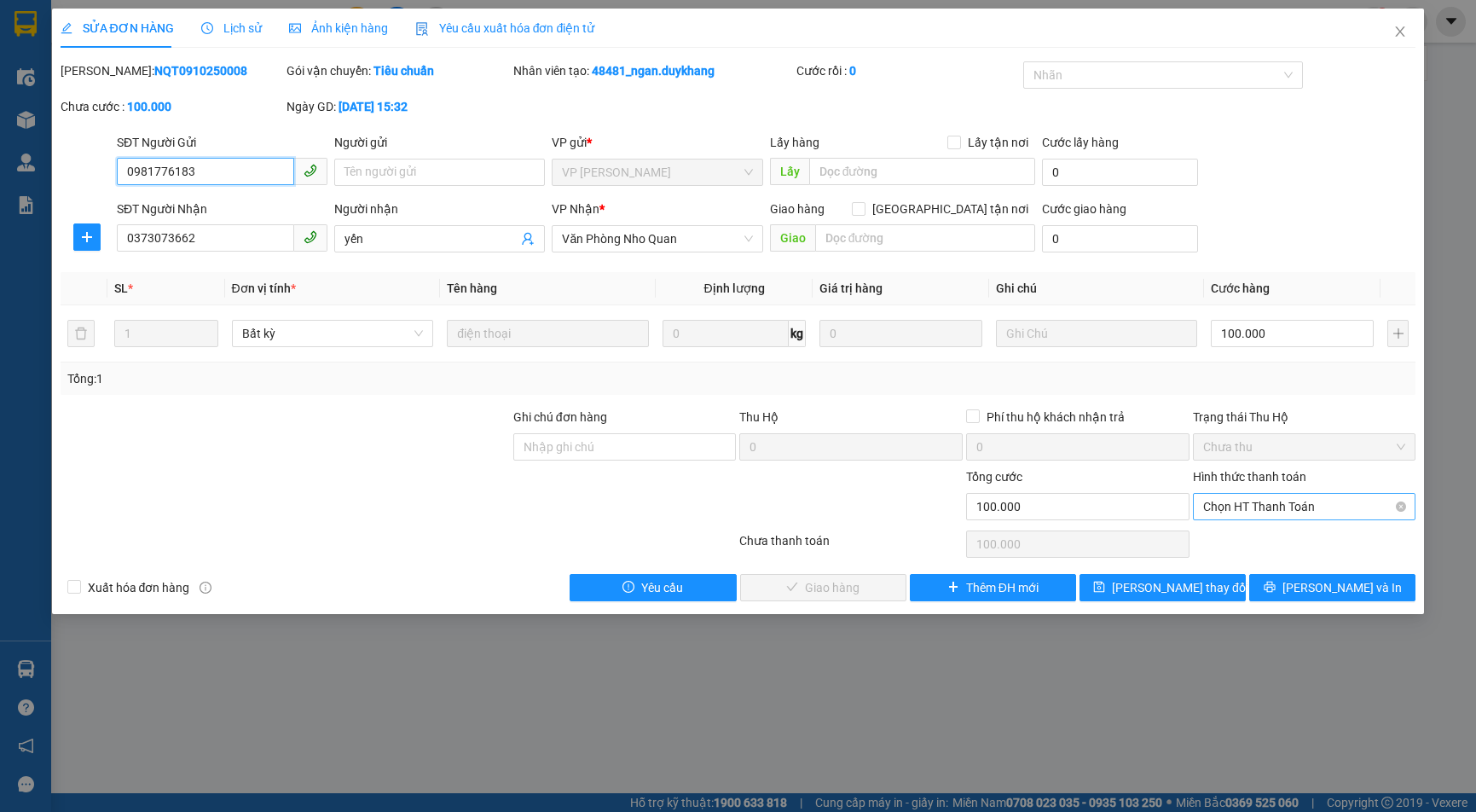
click at [1261, 501] on span "Chọn HT Thanh Toán" at bounding box center [1304, 506] width 203 height 25
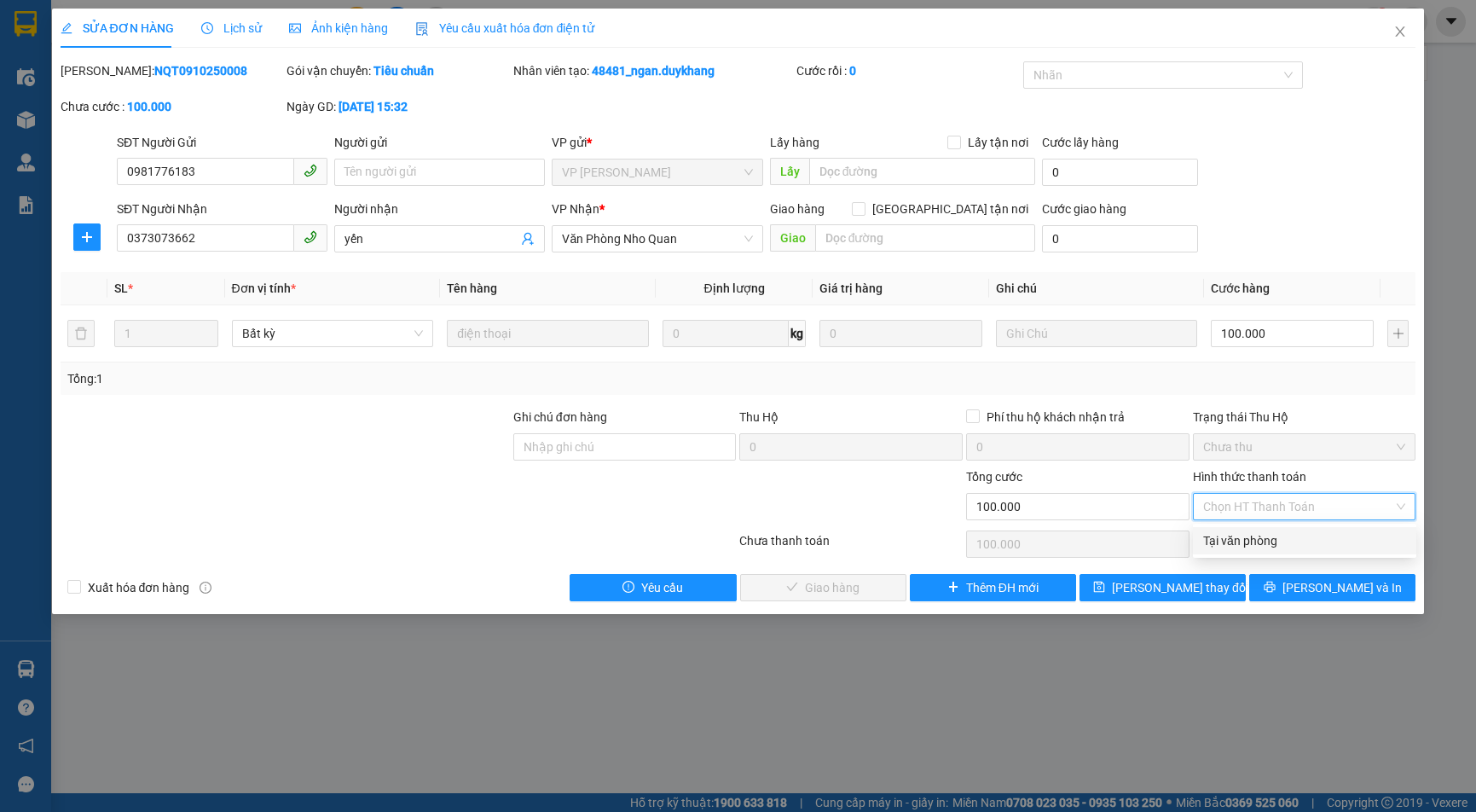
drag, startPoint x: 1234, startPoint y: 538, endPoint x: 1220, endPoint y: 542, distance: 14.6
click at [1233, 539] on div "Tại văn phòng" at bounding box center [1304, 540] width 203 height 19
type input "0"
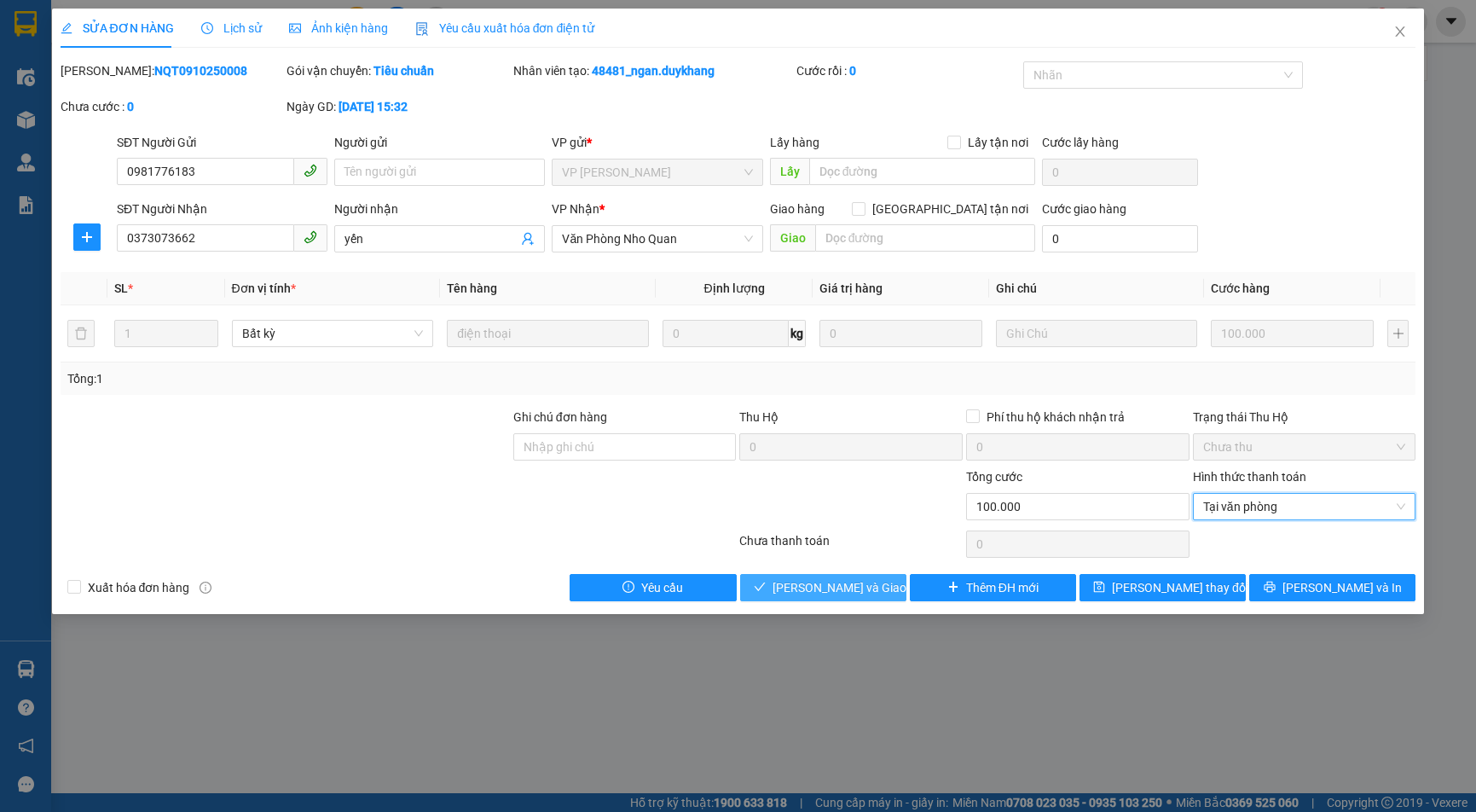
click at [864, 592] on span "Lưu và Giao hàng" at bounding box center [854, 587] width 164 height 19
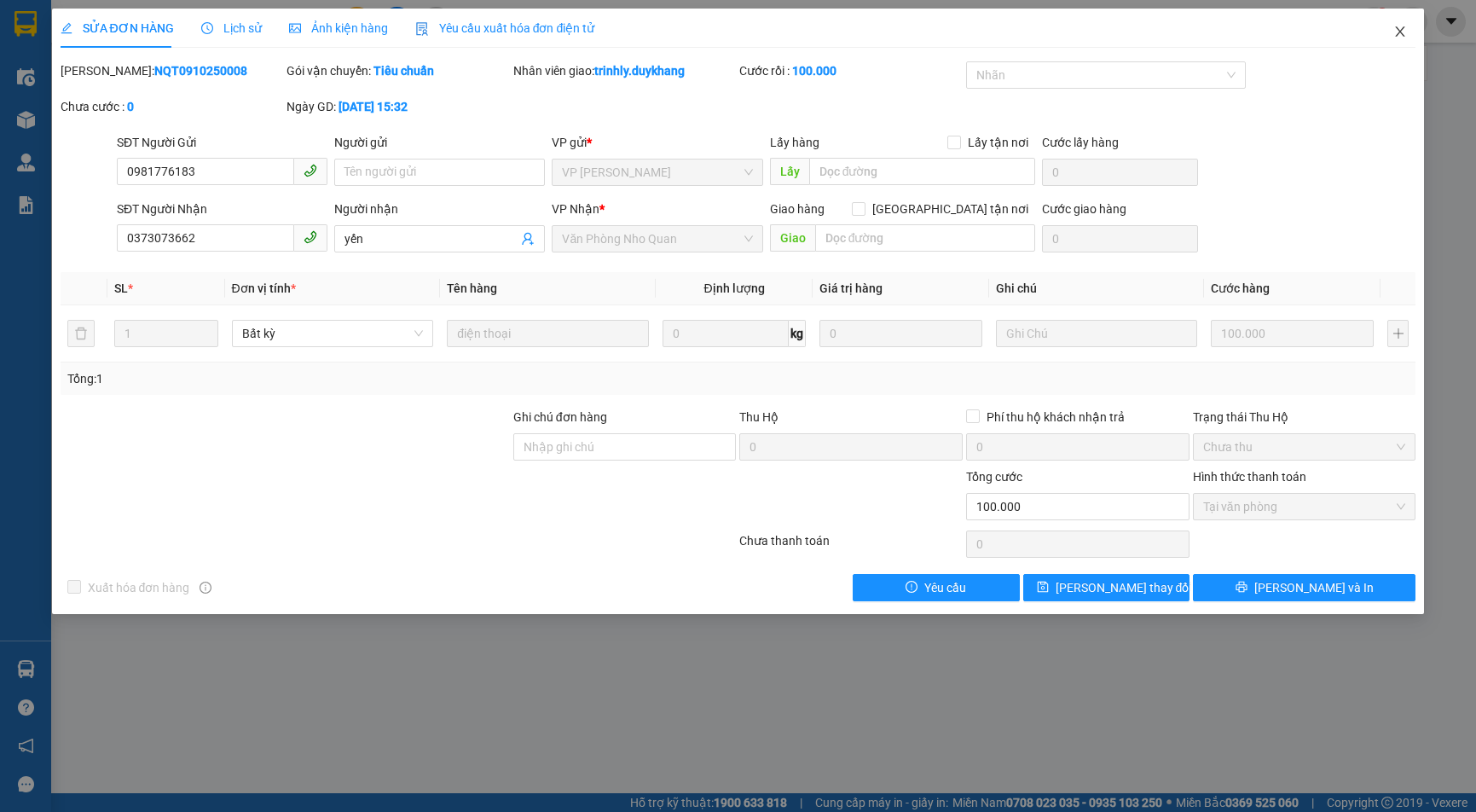
click at [1404, 38] on icon "close" at bounding box center [1400, 31] width 14 height 14
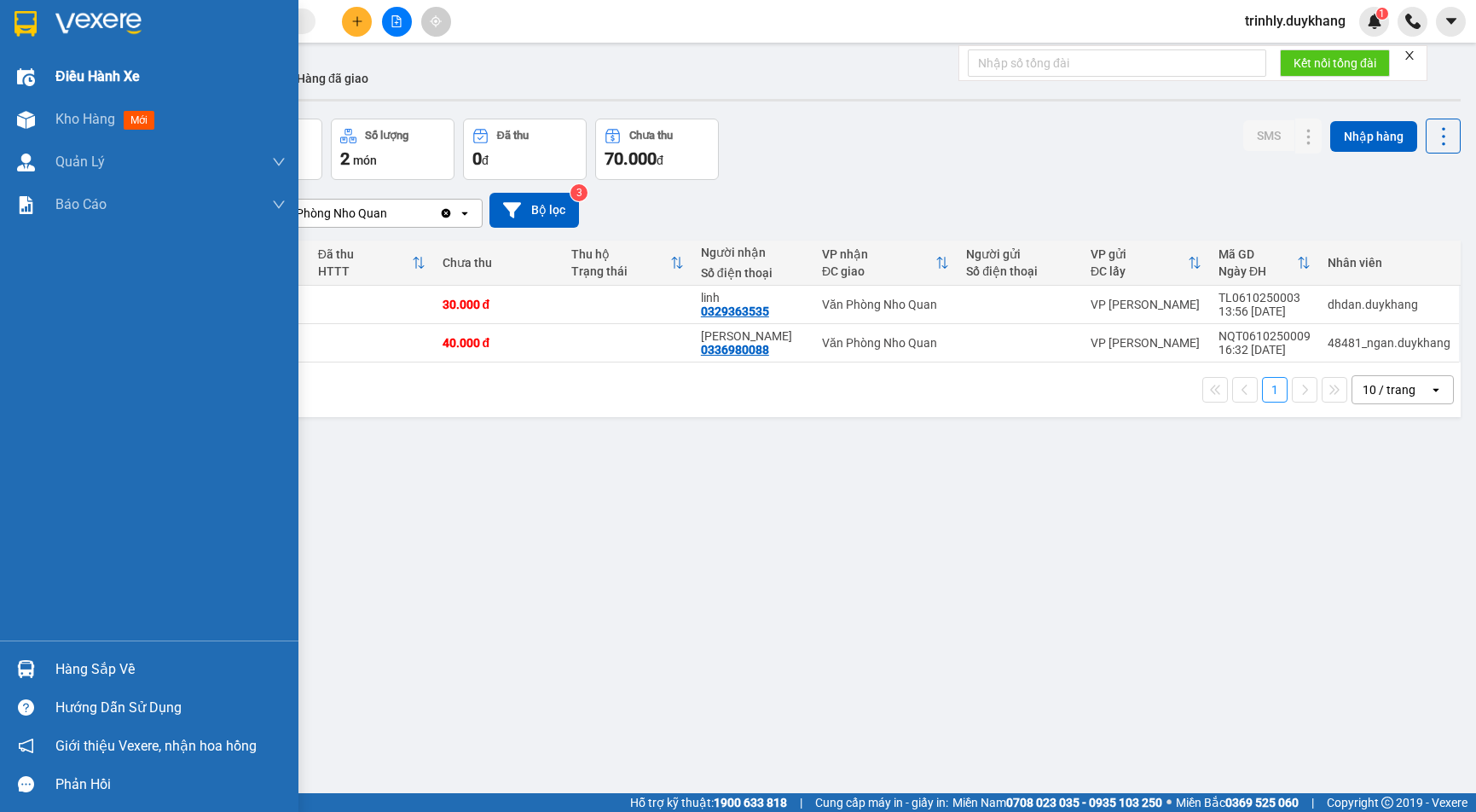
click at [33, 77] on img at bounding box center [25, 77] width 18 height 18
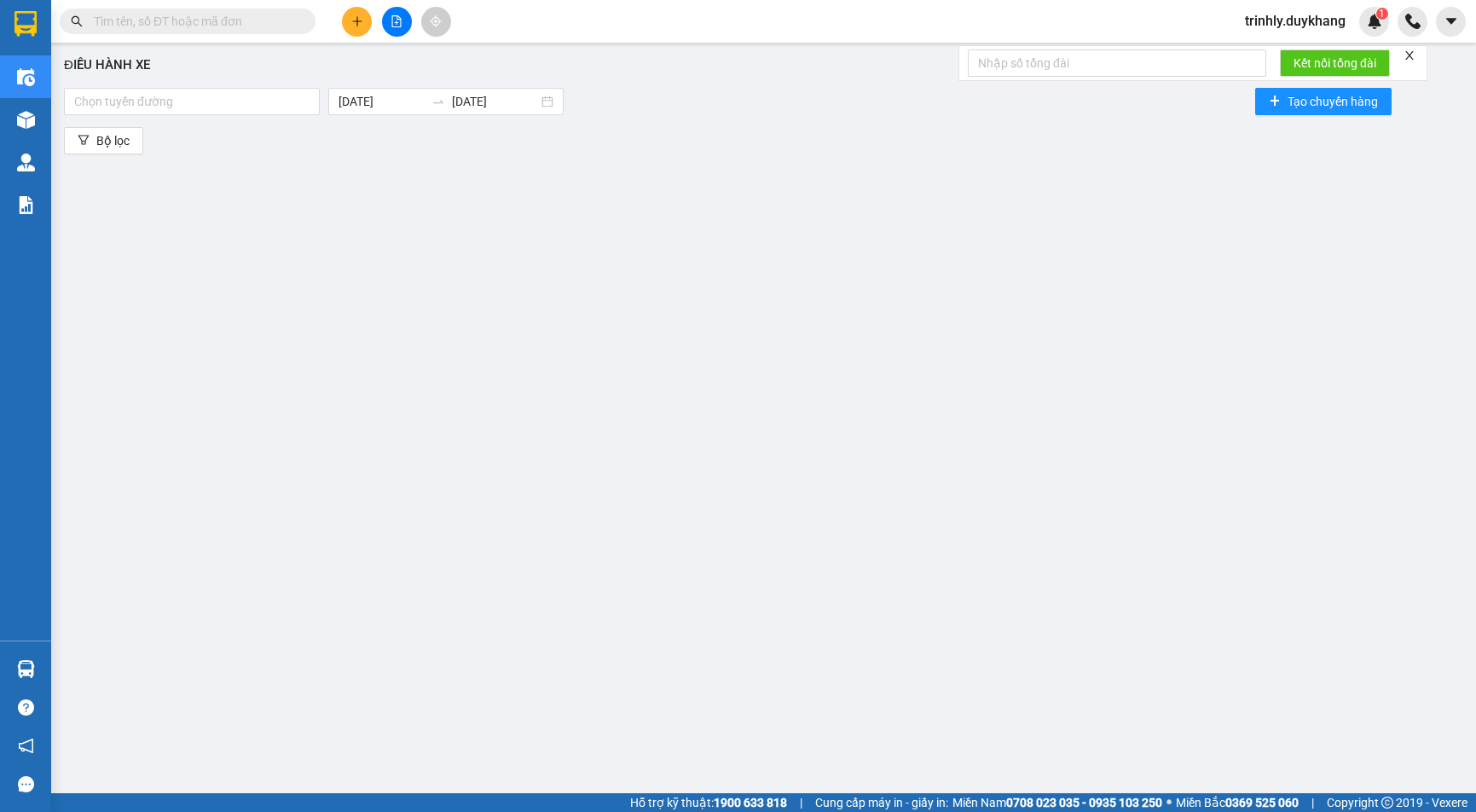
click at [472, 394] on div "Điều hành xe Chọn tuyến đường 14/10/2025 14/10/2025 Tạo chuyến hàng Bộ lọc" at bounding box center [763, 404] width 1408 height 706
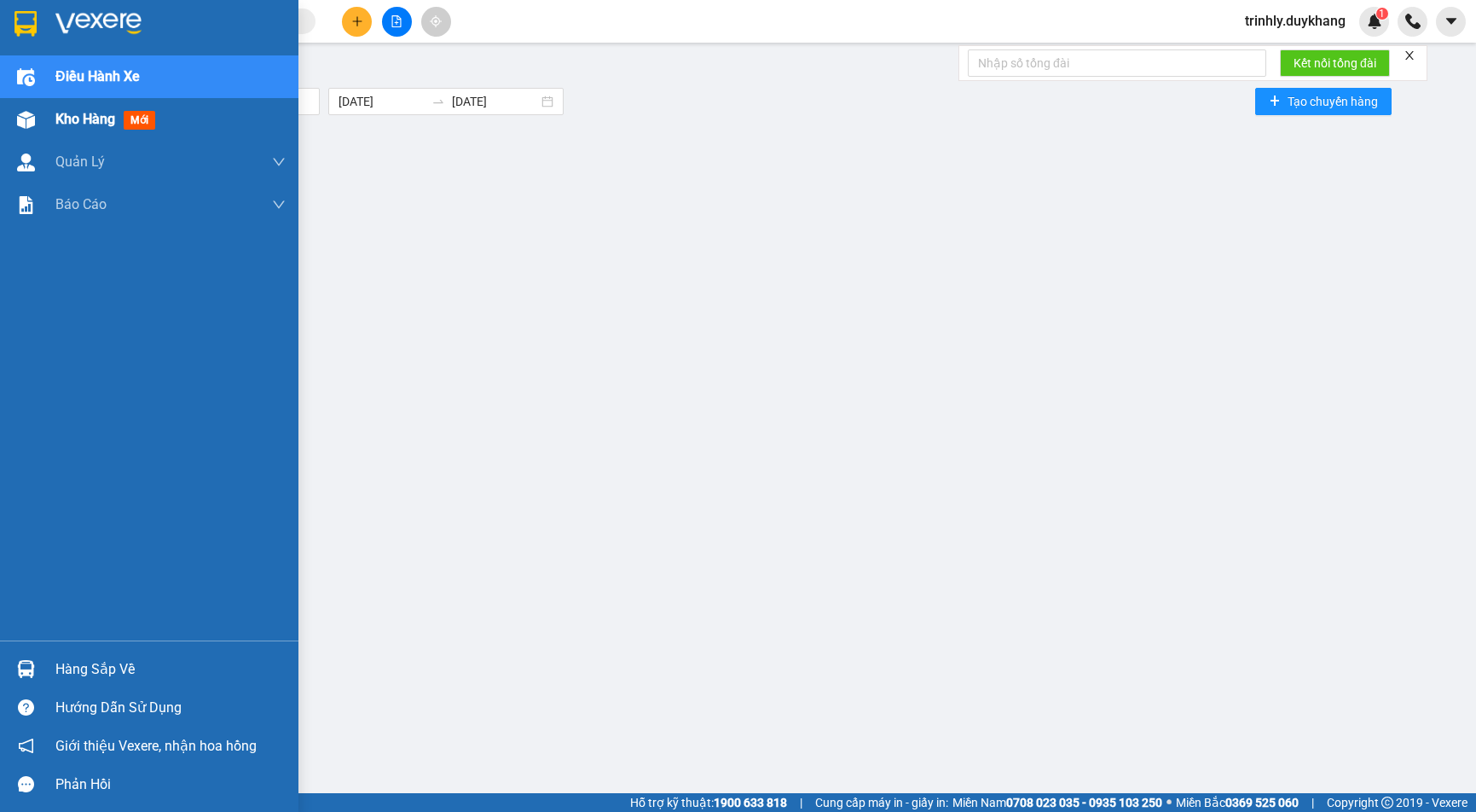
click at [33, 128] on img at bounding box center [25, 120] width 18 height 18
